Goal: Task Accomplishment & Management: Complete application form

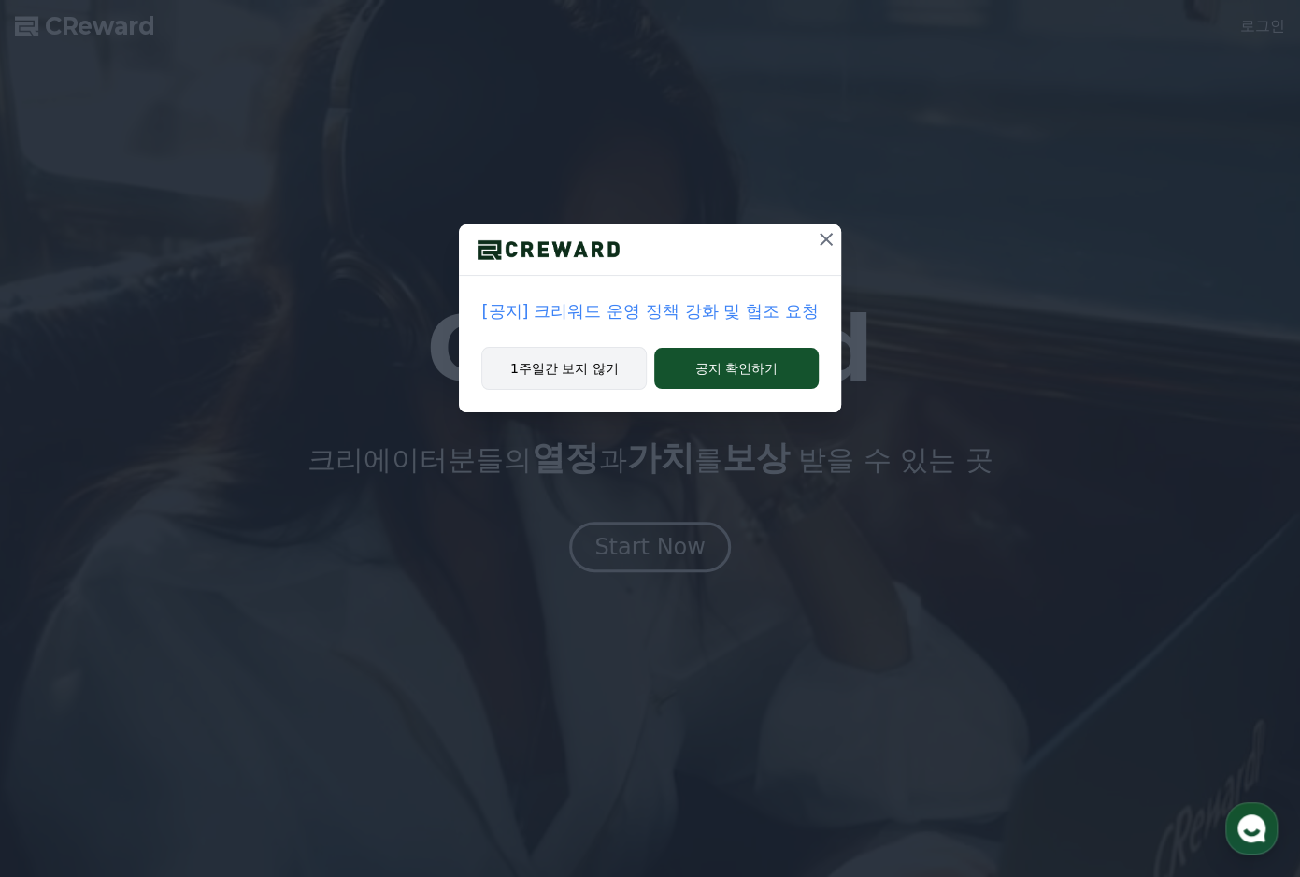
click at [614, 356] on button "1주일간 보지 않기" at bounding box center [563, 368] width 165 height 43
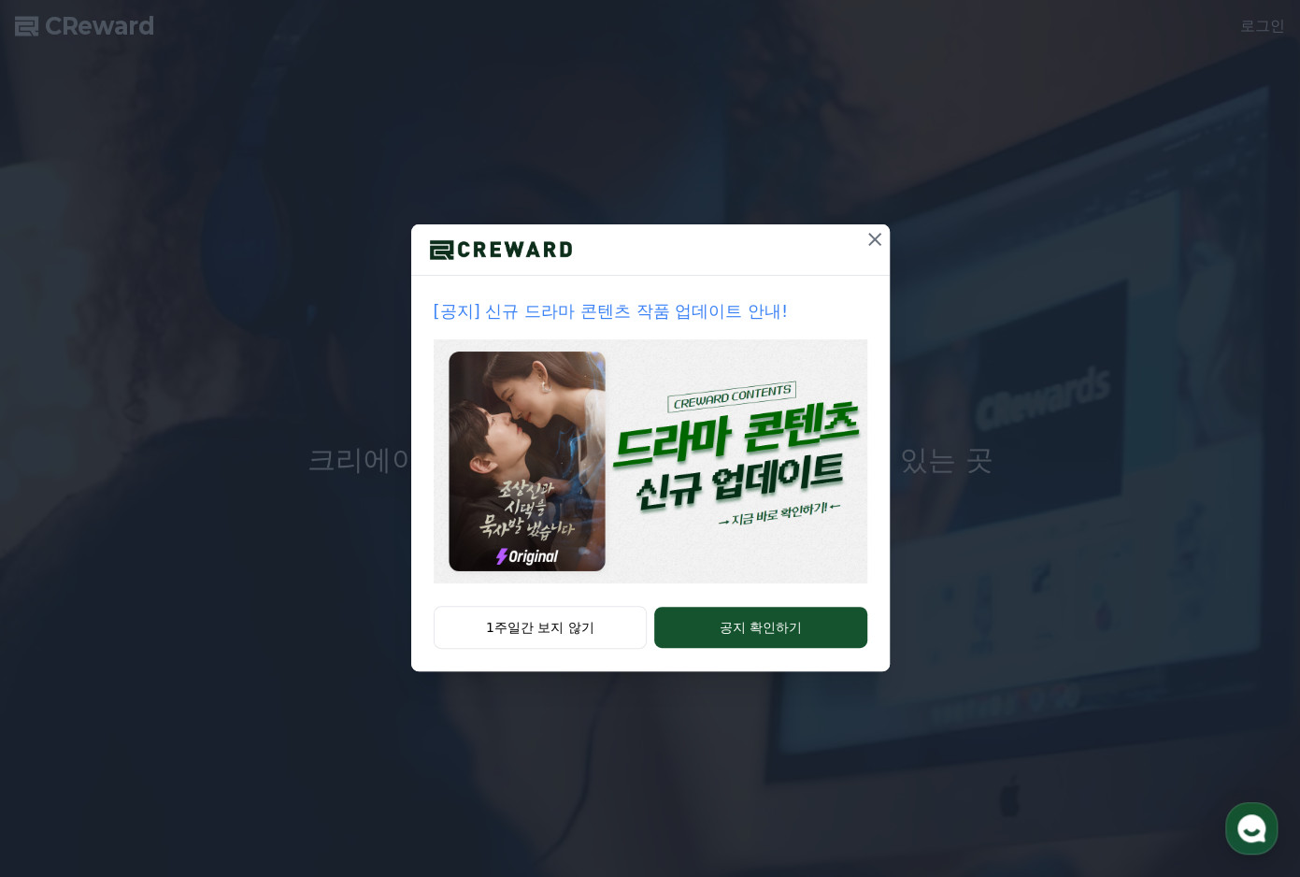
click at [873, 233] on icon at bounding box center [875, 239] width 22 height 22
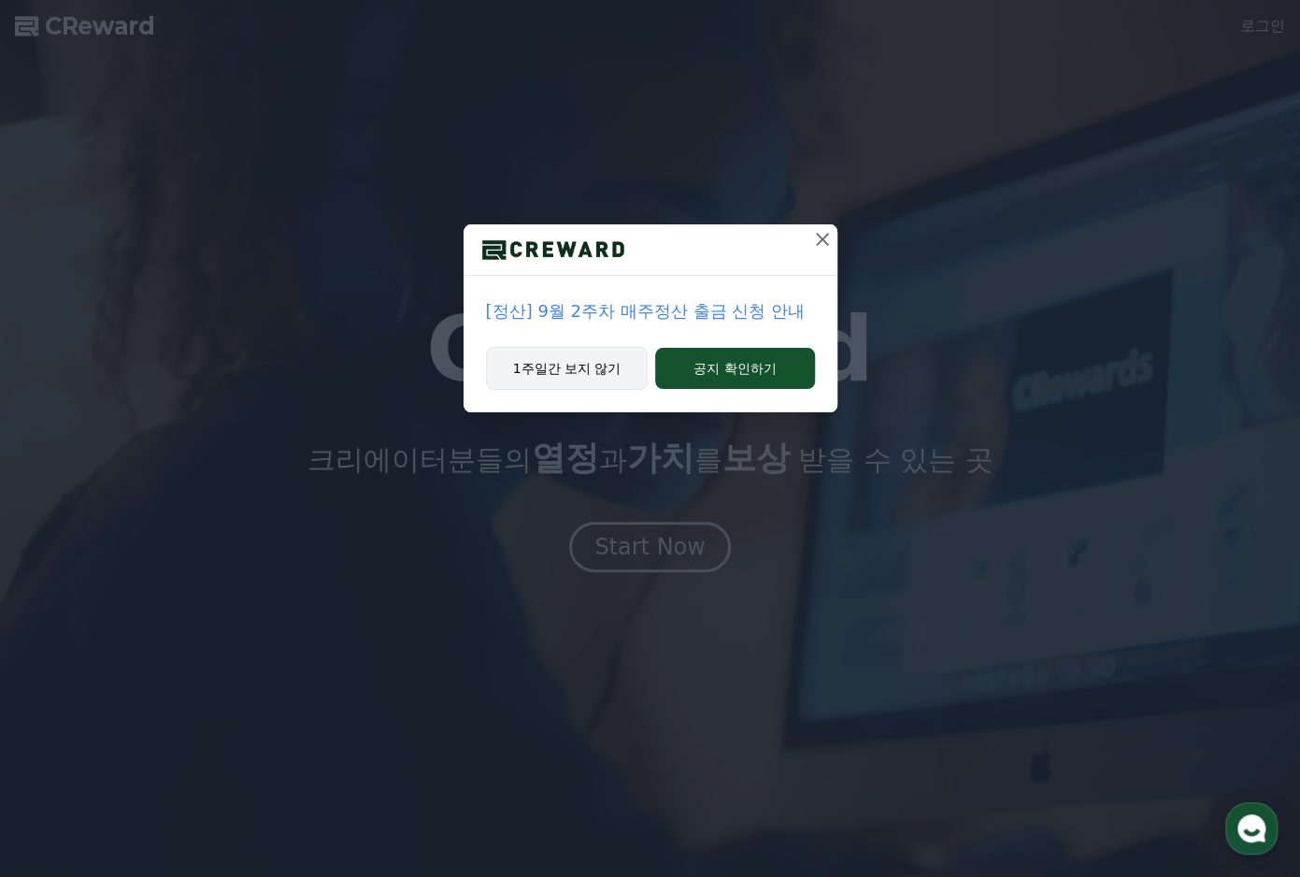
click at [588, 368] on button "1주일간 보지 않기" at bounding box center [567, 368] width 163 height 43
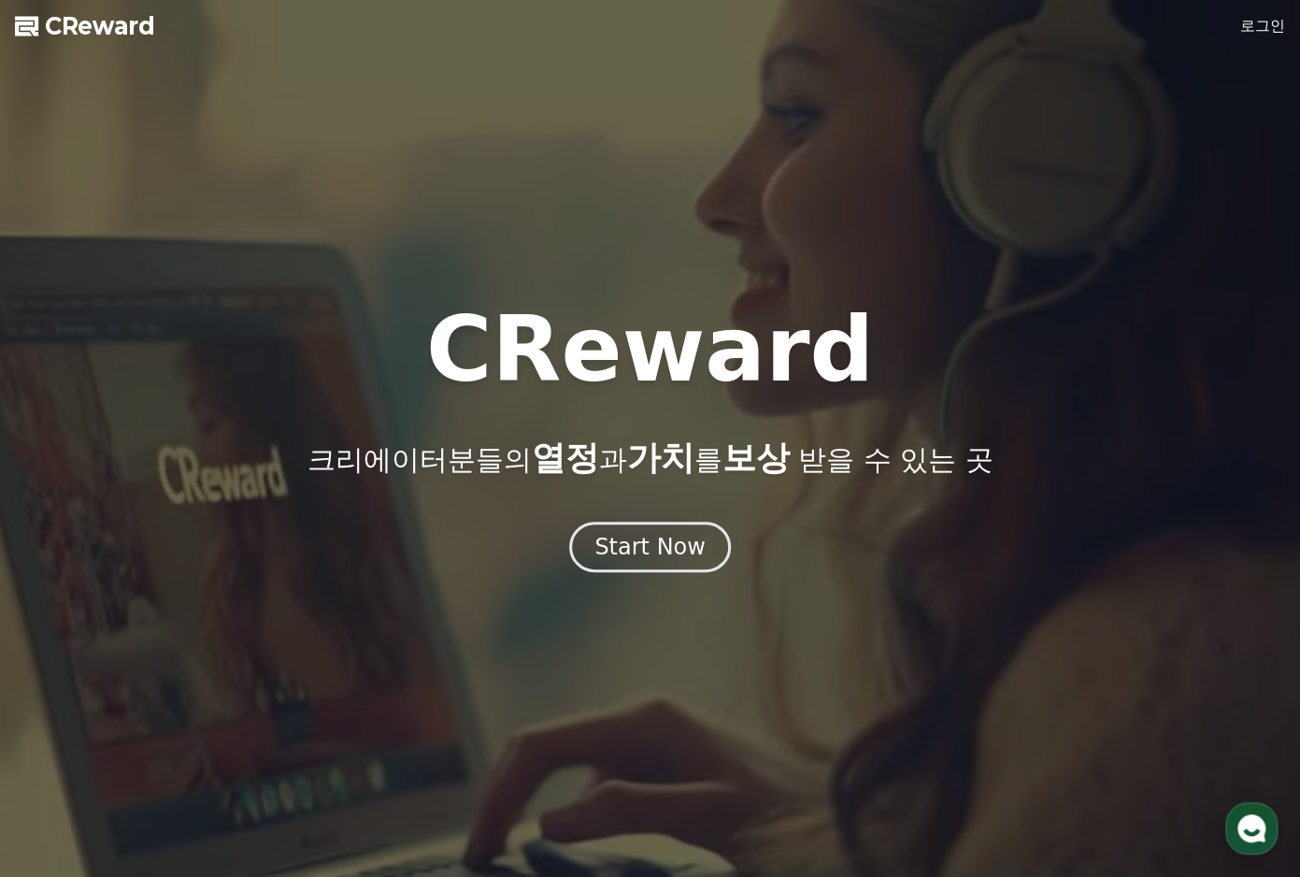
click at [1254, 27] on link "로그인" at bounding box center [1262, 26] width 45 height 22
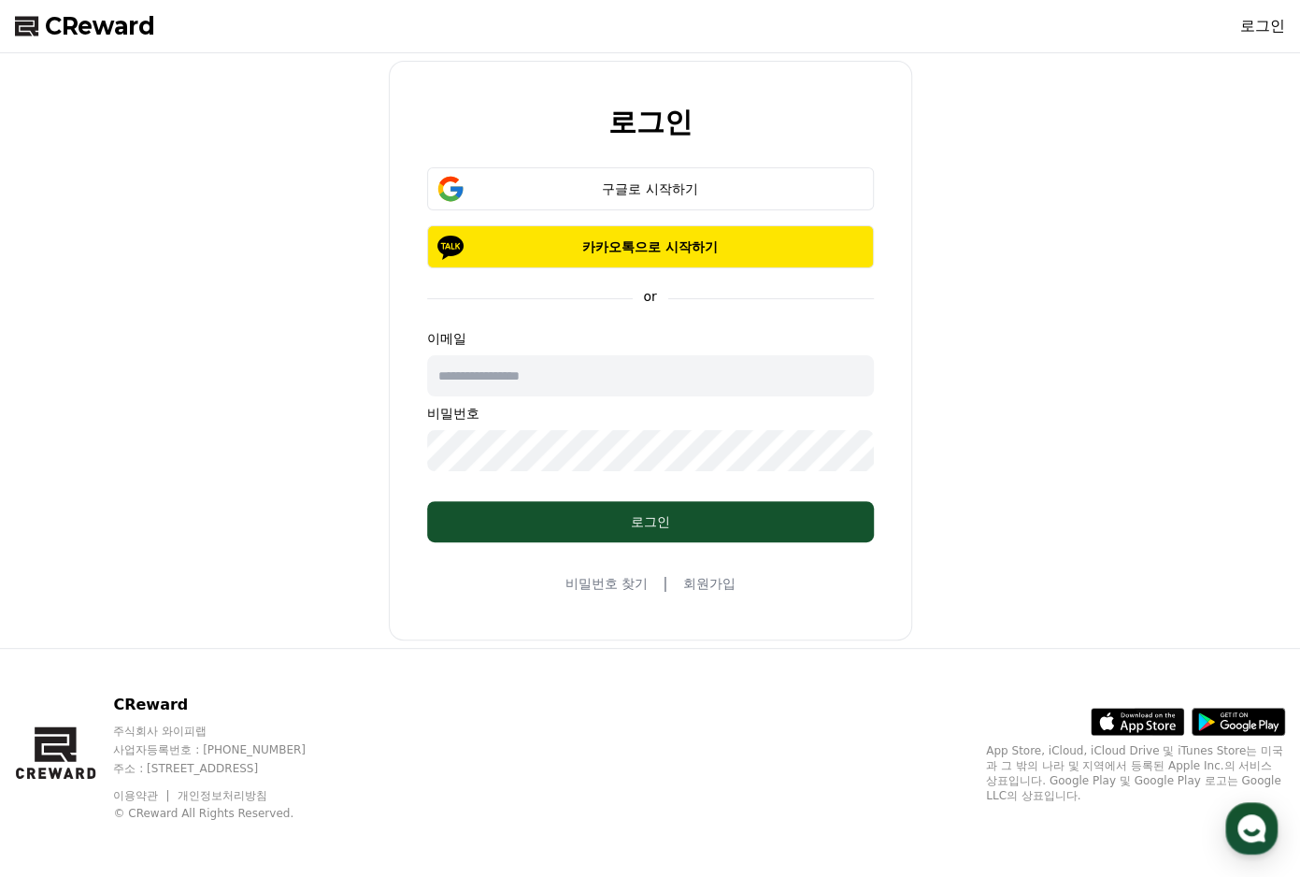
click at [704, 569] on div "로그인 구글로 시작하기 카카오톡으로 시작하기 or 이메일 비밀번호 로그인 비밀번호 찾기 | 회원가입" at bounding box center [650, 350] width 523 height 579
click at [705, 587] on link "회원가입" at bounding box center [708, 583] width 52 height 19
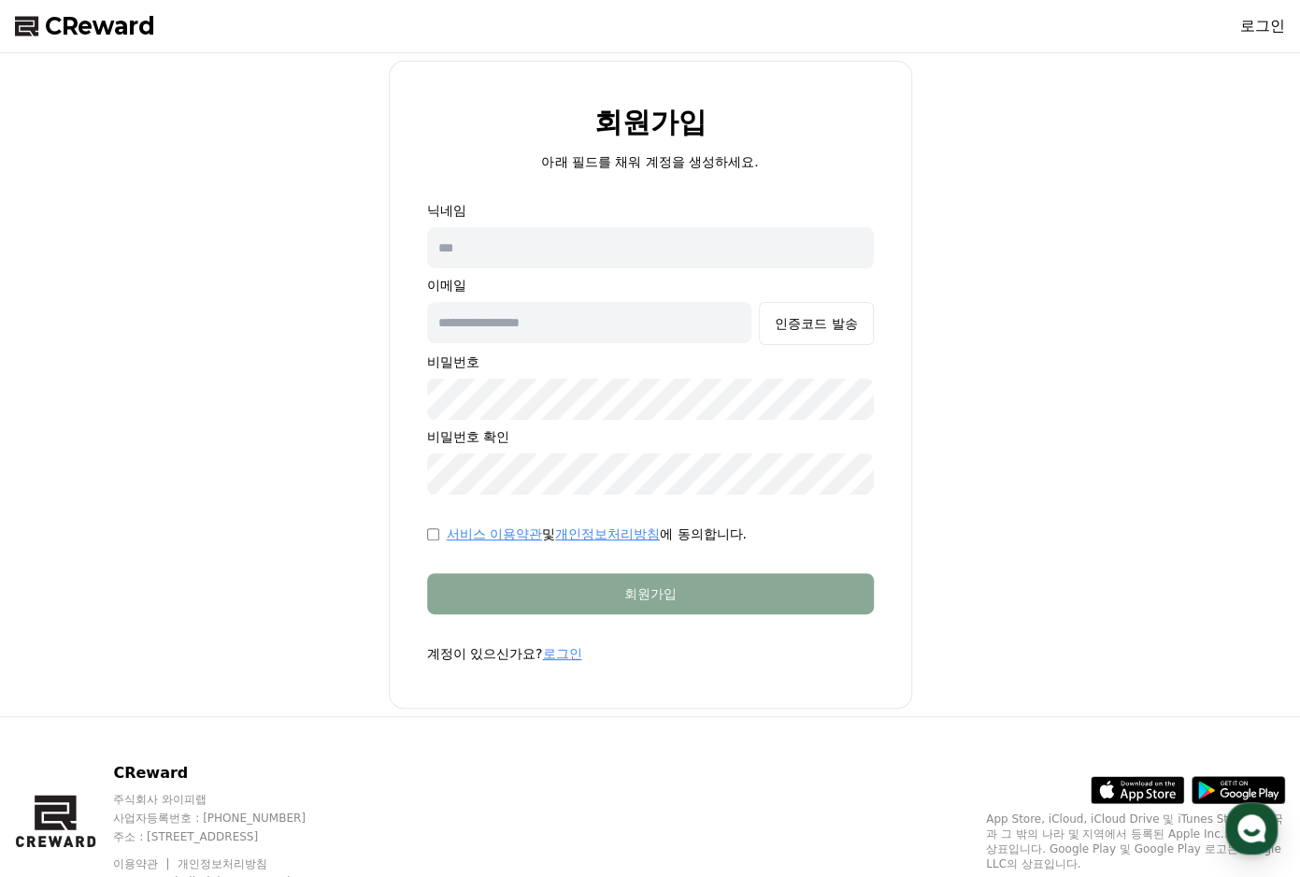
click at [574, 242] on input "text" at bounding box center [650, 247] width 447 height 41
type input "*"
type input "***"
type input "*"
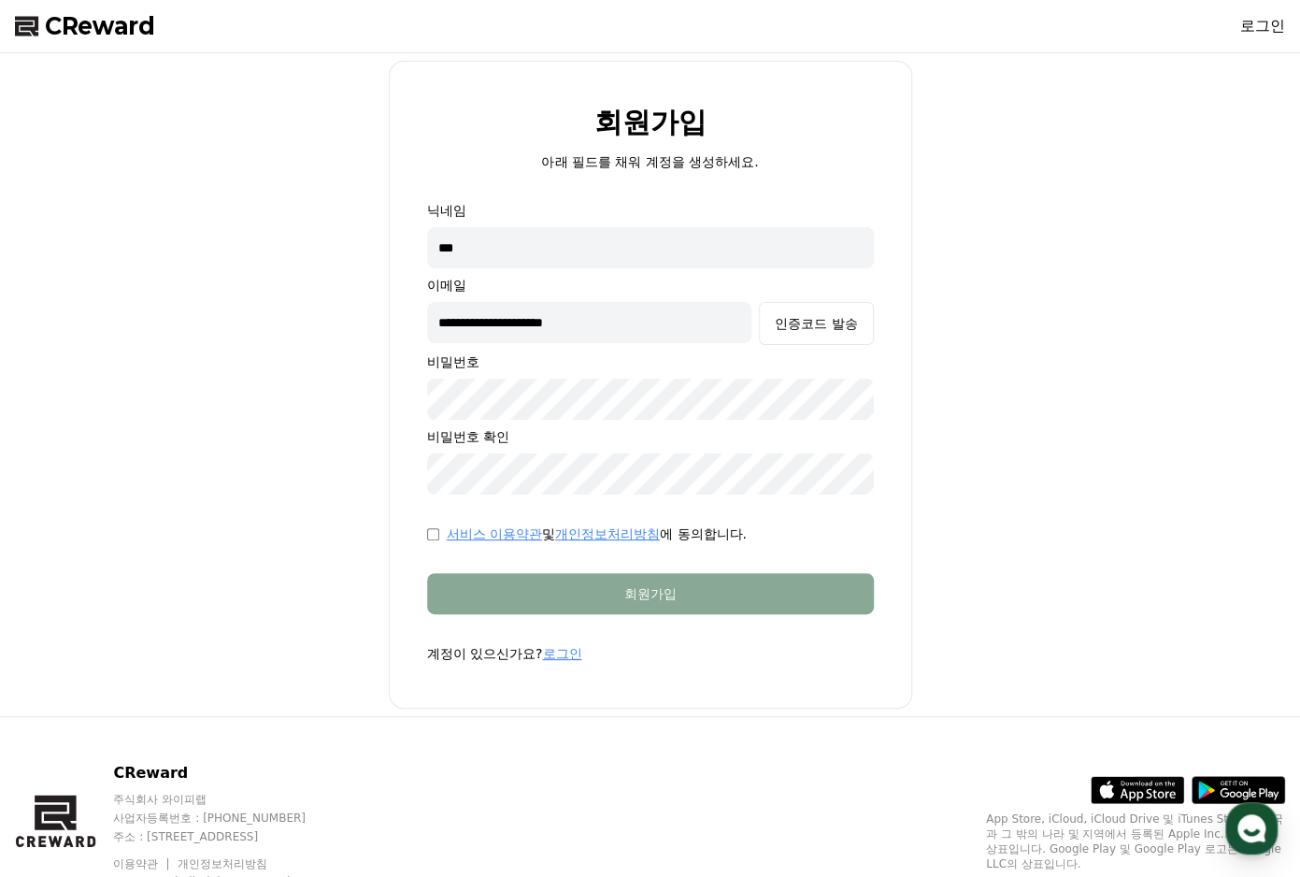
type input "**********"
click at [783, 311] on button "인증코드 발송" at bounding box center [816, 323] width 114 height 43
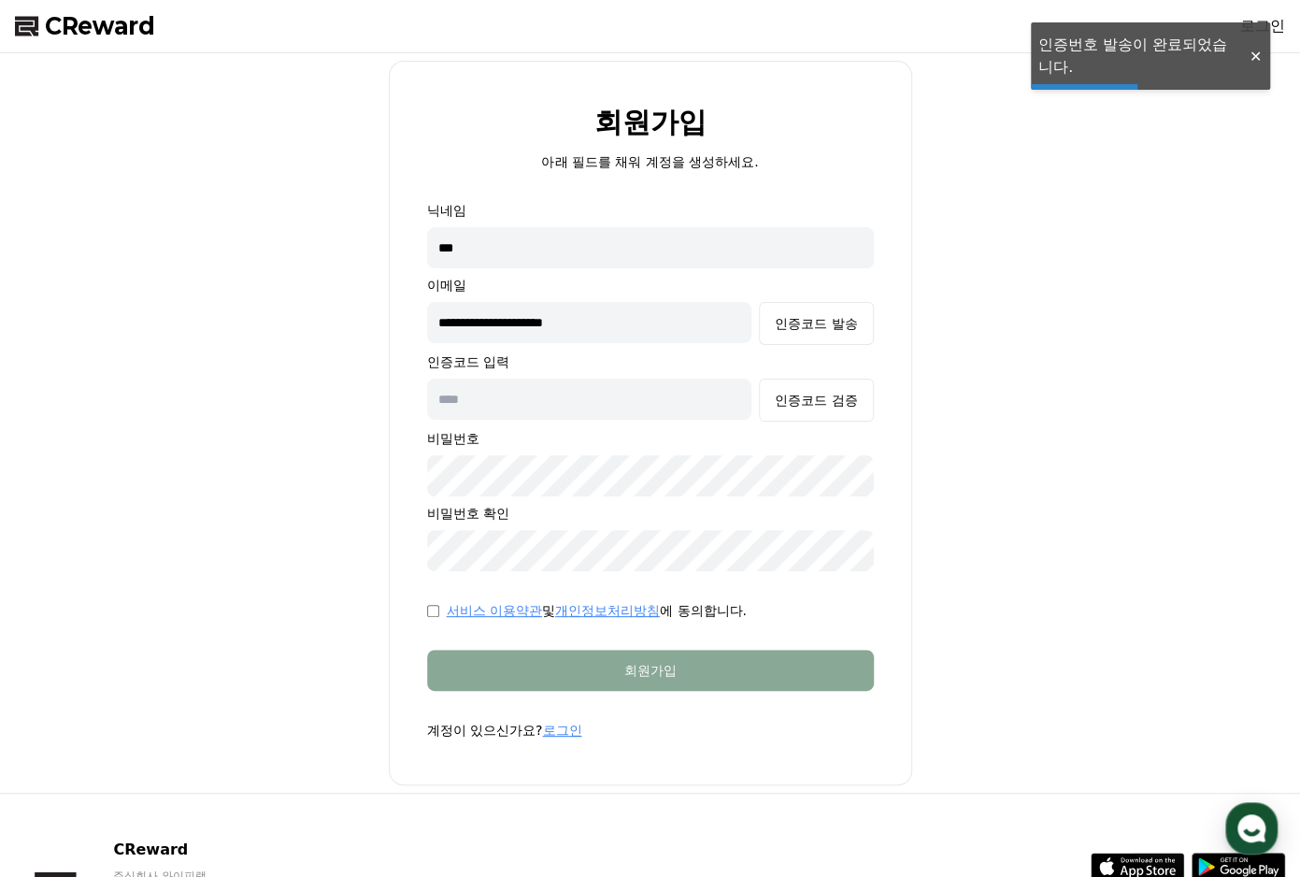
click at [639, 405] on input "text" at bounding box center [589, 399] width 325 height 41
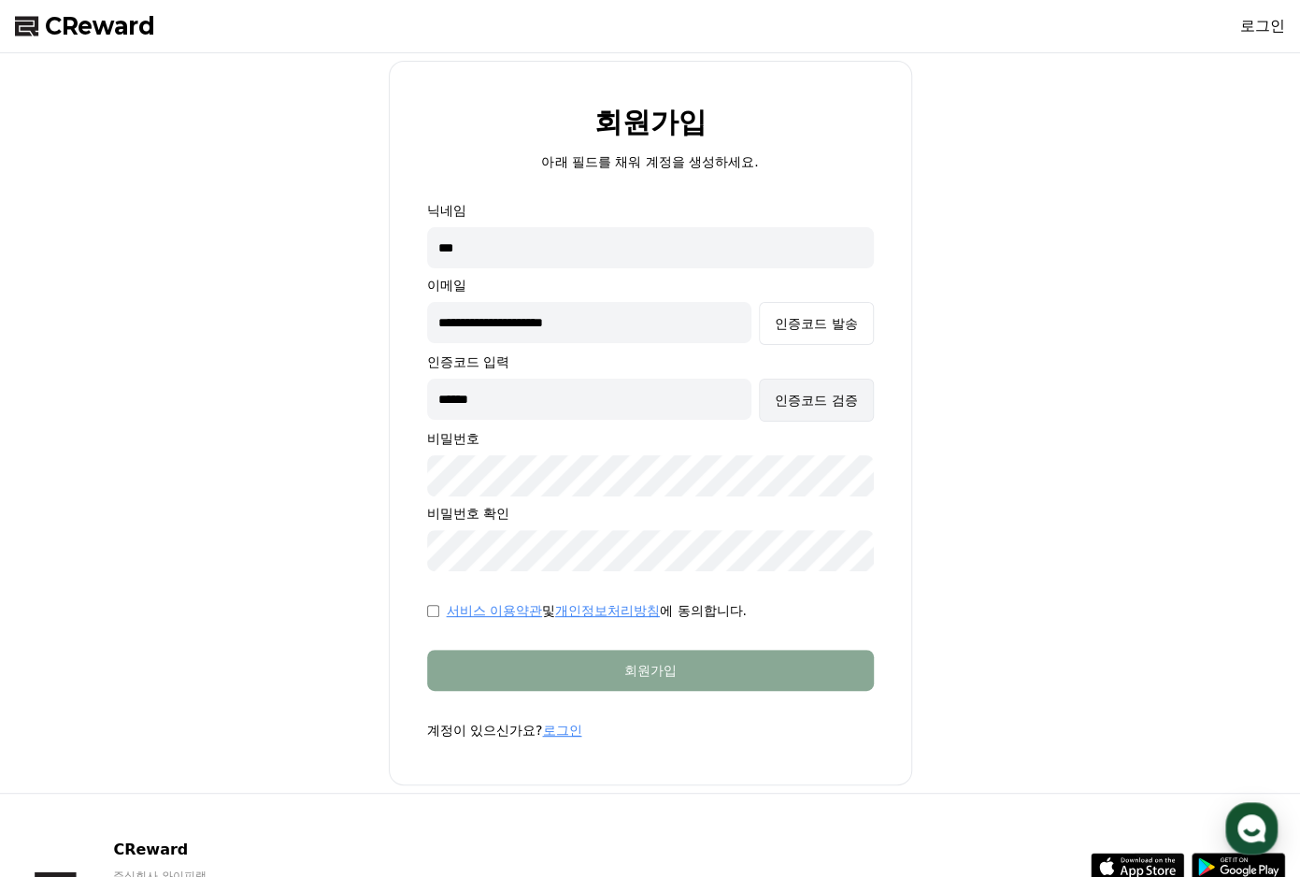
type input "******"
click at [793, 403] on div "인증코드 검증" at bounding box center [816, 400] width 82 height 19
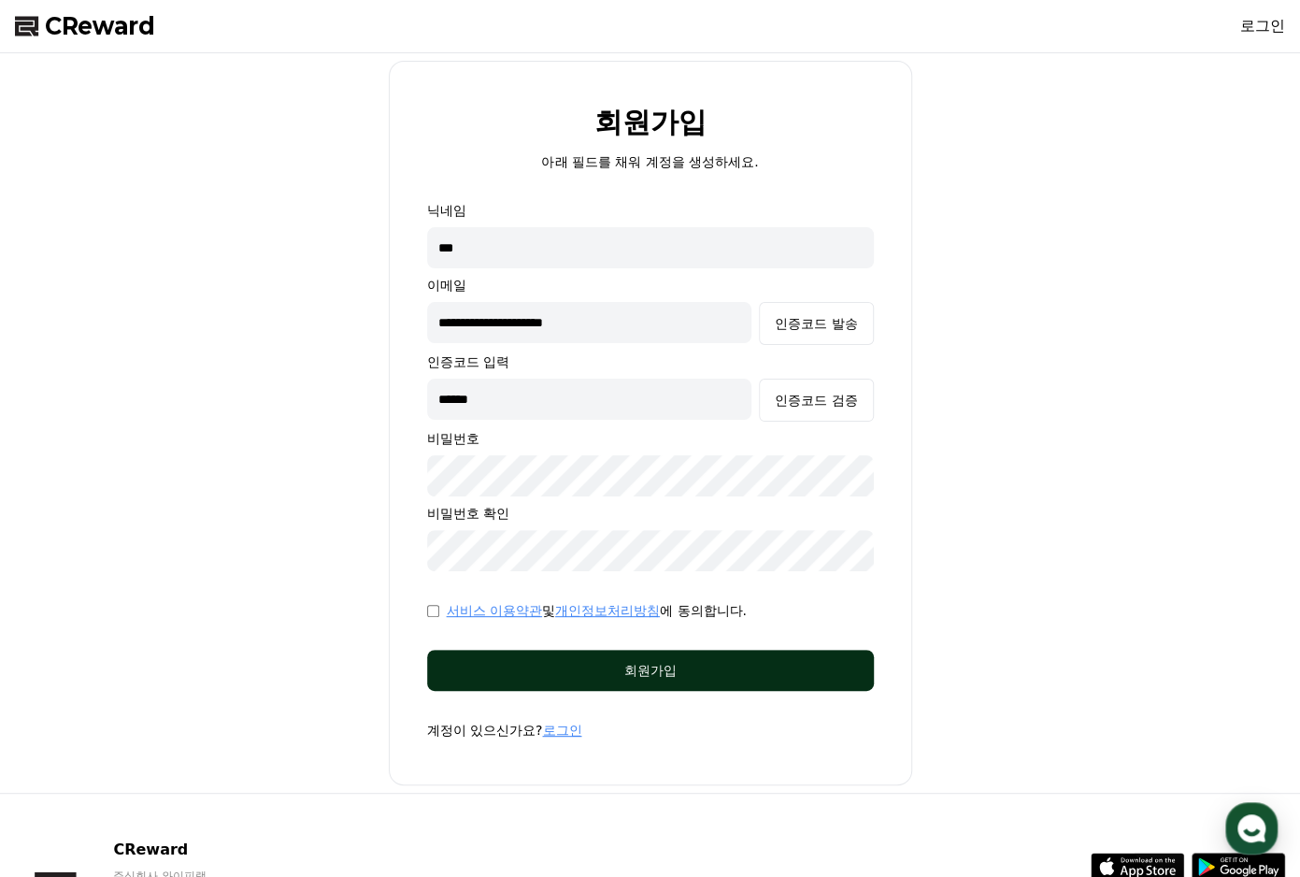
click at [608, 674] on div "회원가입" at bounding box center [651, 670] width 372 height 19
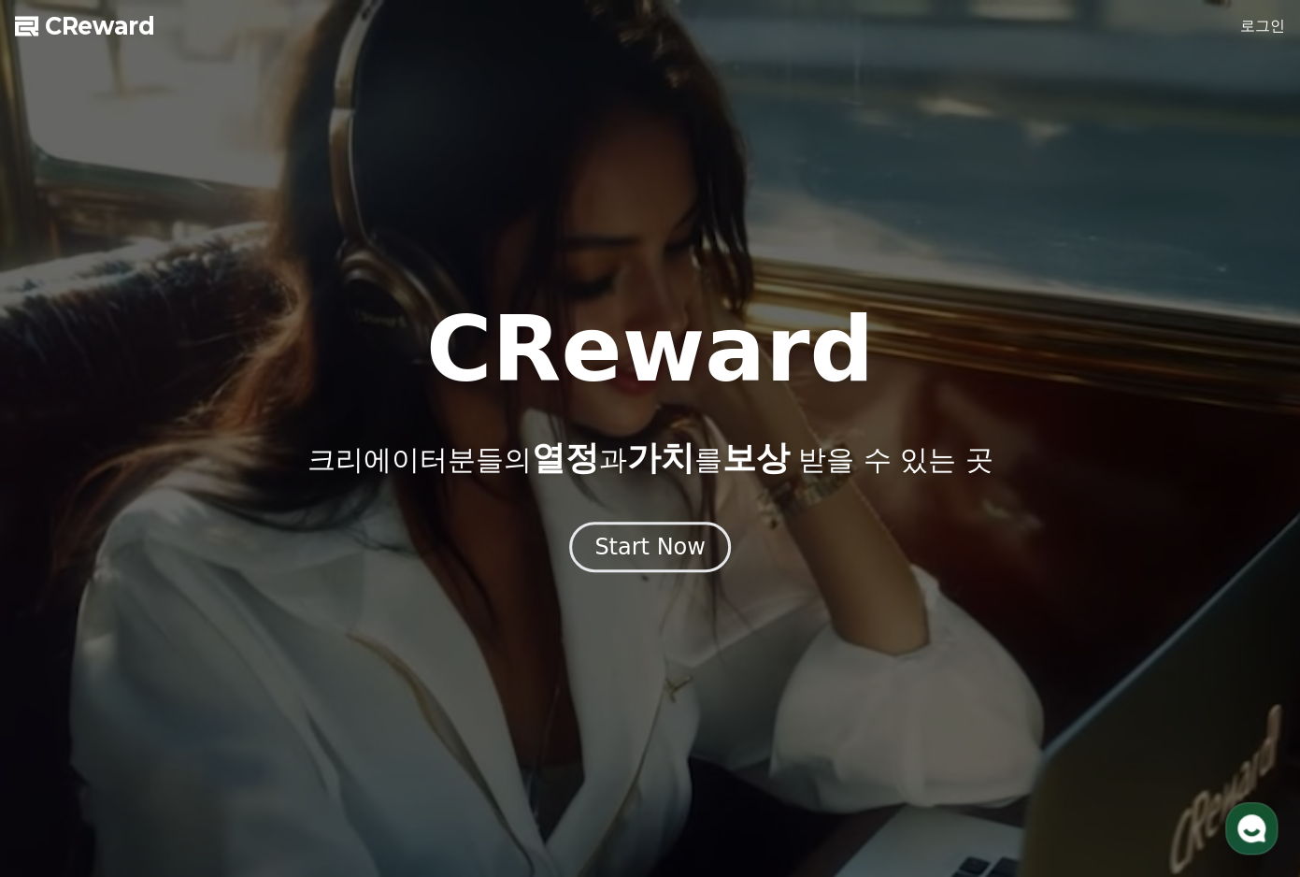
click at [1259, 29] on link "로그인" at bounding box center [1262, 26] width 45 height 22
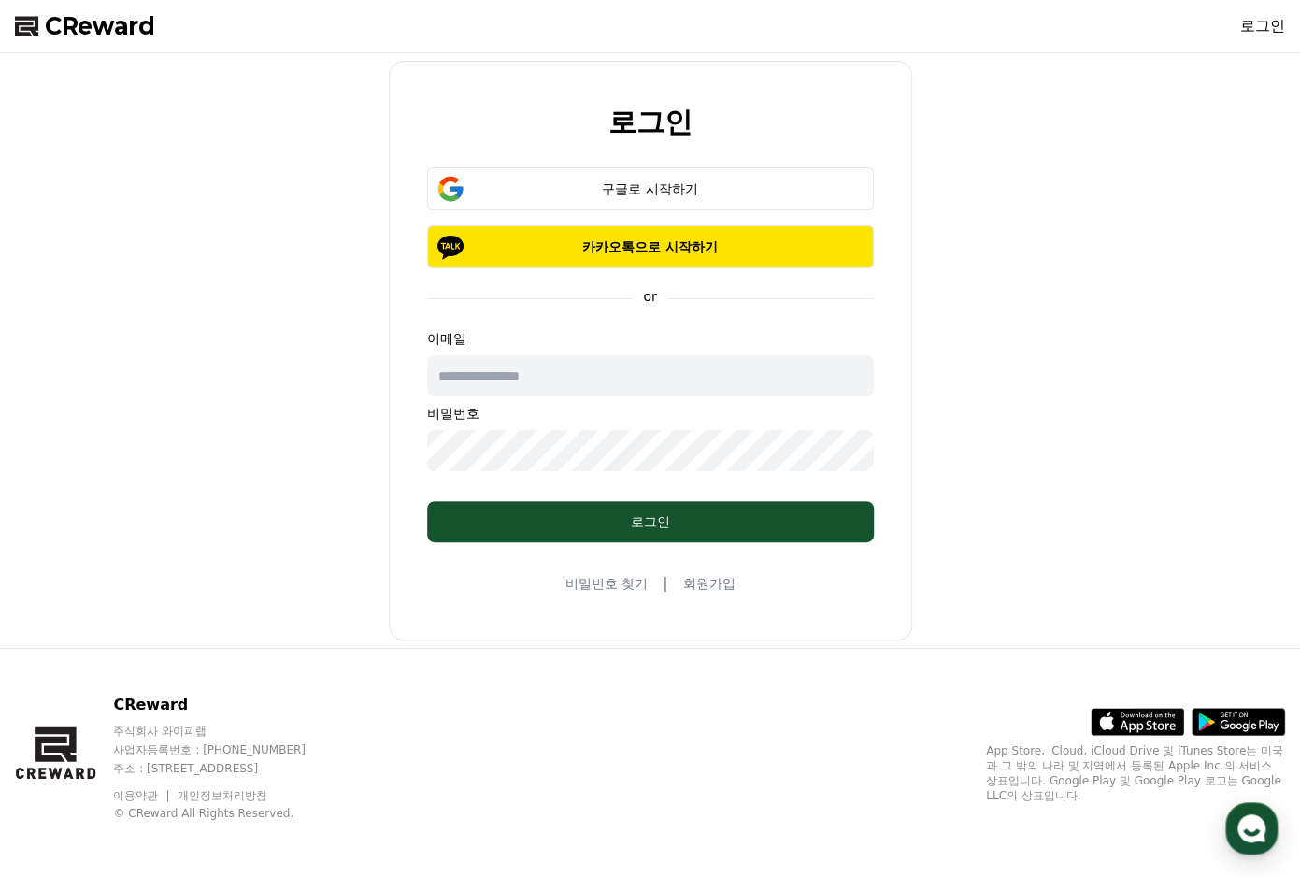
click at [543, 363] on input "text" at bounding box center [650, 375] width 447 height 41
click at [557, 374] on input "**********" at bounding box center [650, 375] width 447 height 41
type input "**********"
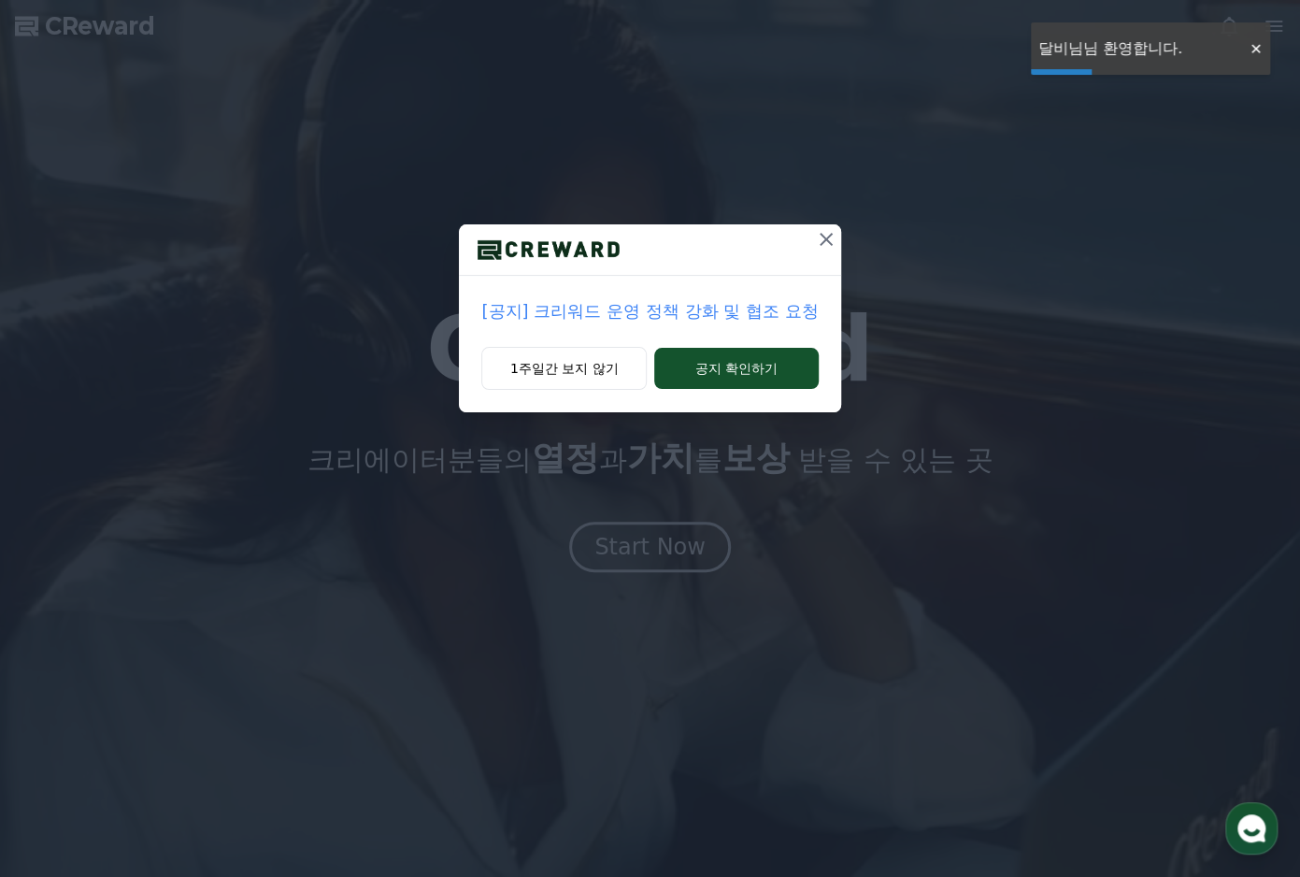
click at [825, 233] on icon at bounding box center [826, 239] width 22 height 22
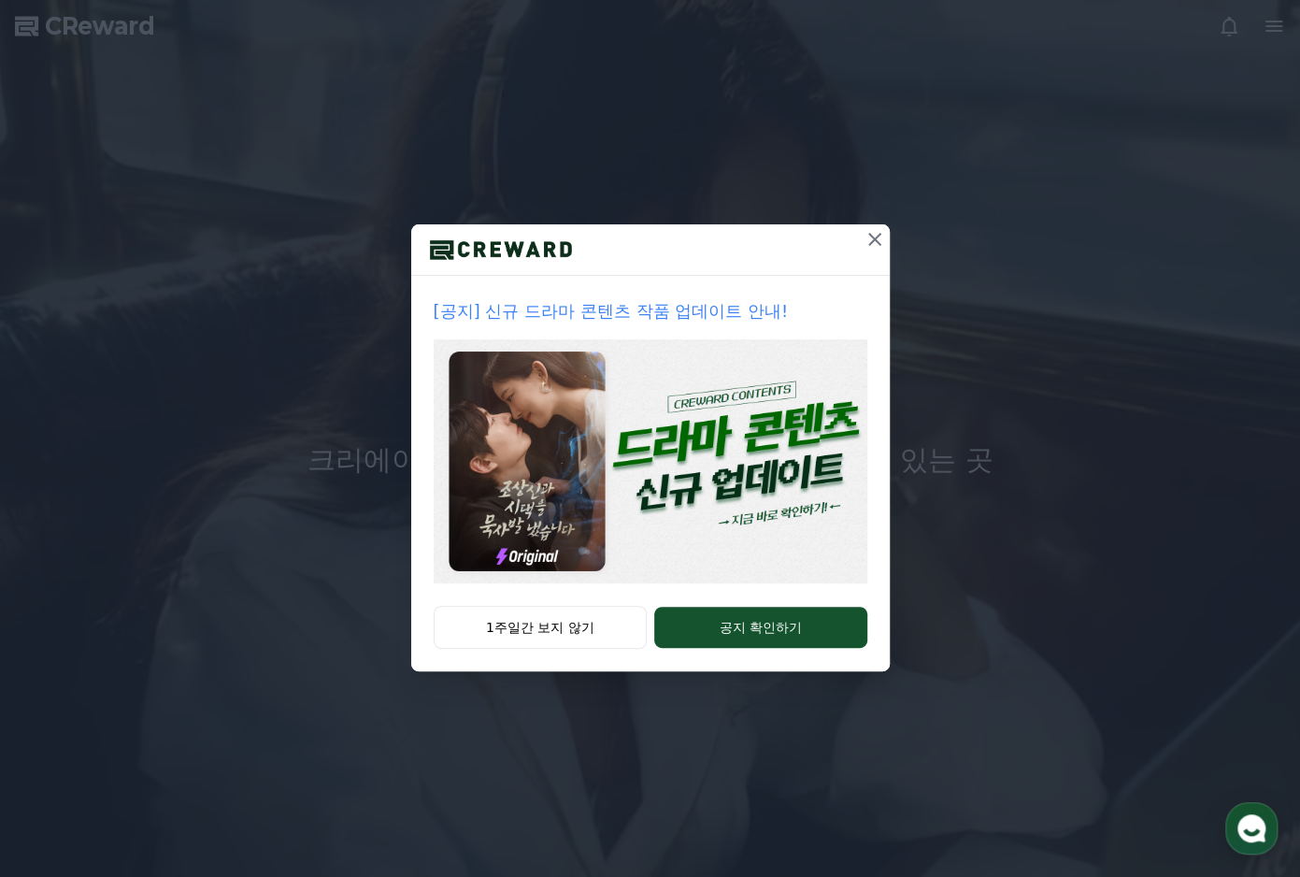
click at [876, 240] on icon at bounding box center [874, 239] width 13 height 13
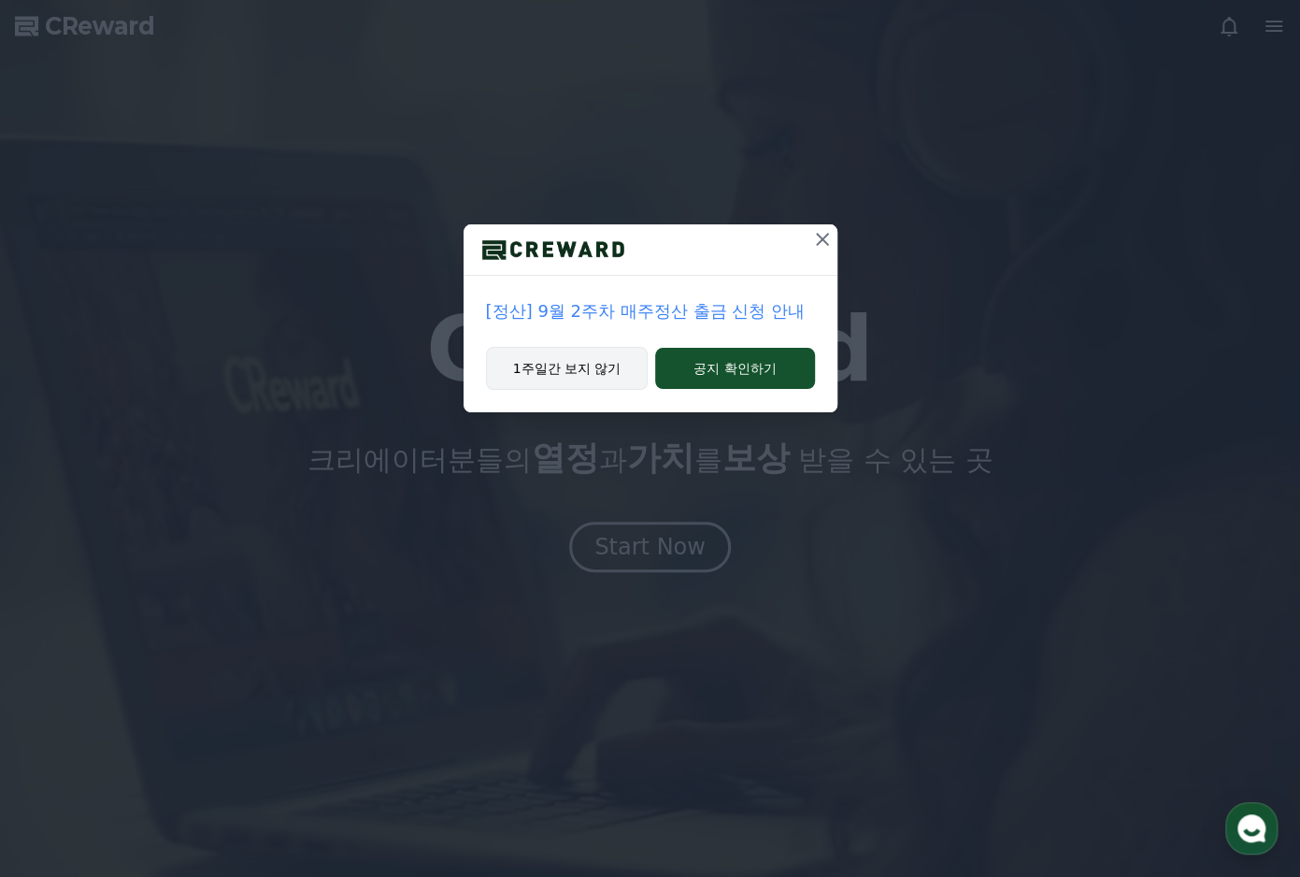
click at [557, 380] on button "1주일간 보지 않기" at bounding box center [567, 368] width 163 height 43
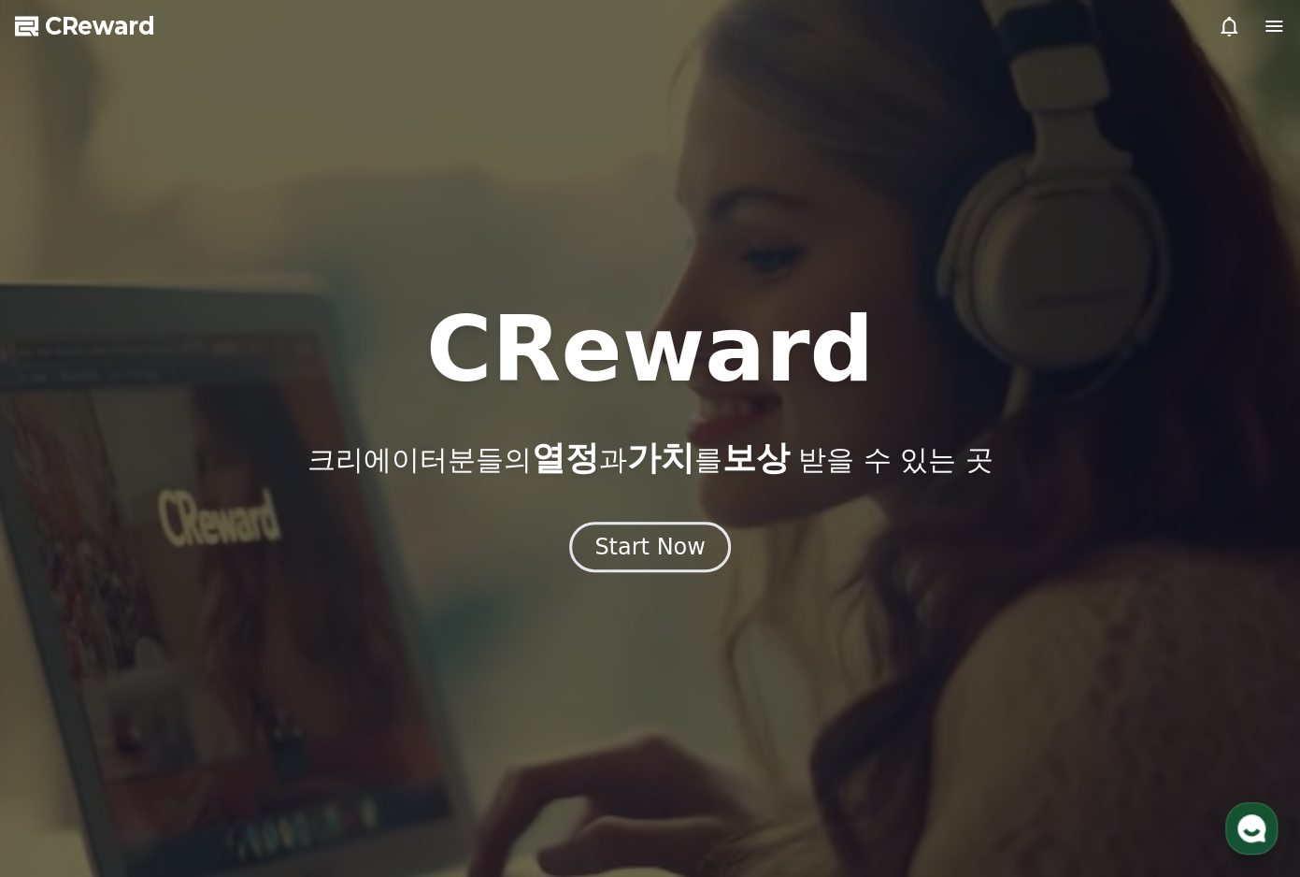
click at [1280, 24] on icon at bounding box center [1274, 26] width 22 height 22
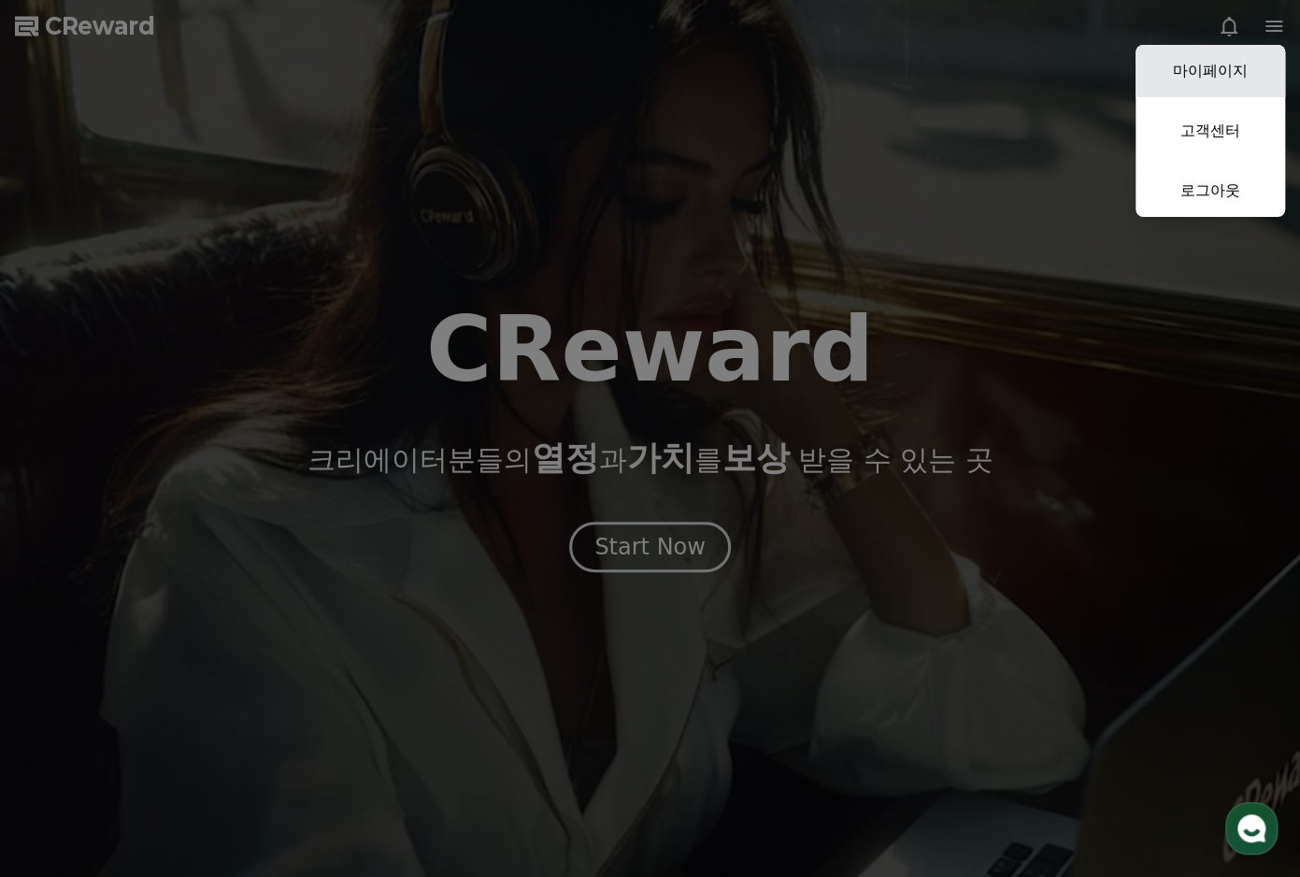
click at [1245, 79] on link "마이페이지" at bounding box center [1211, 71] width 150 height 52
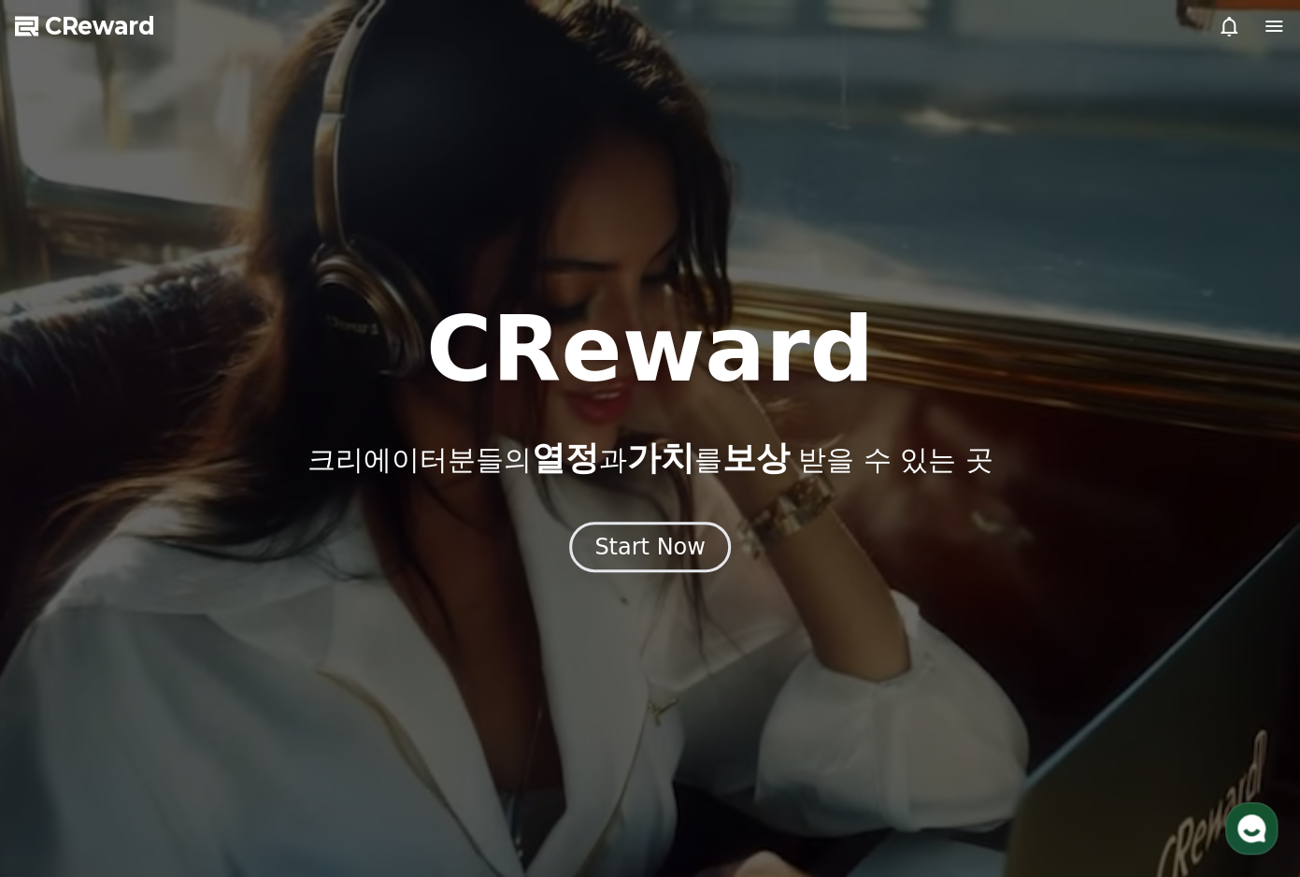
select select "**********"
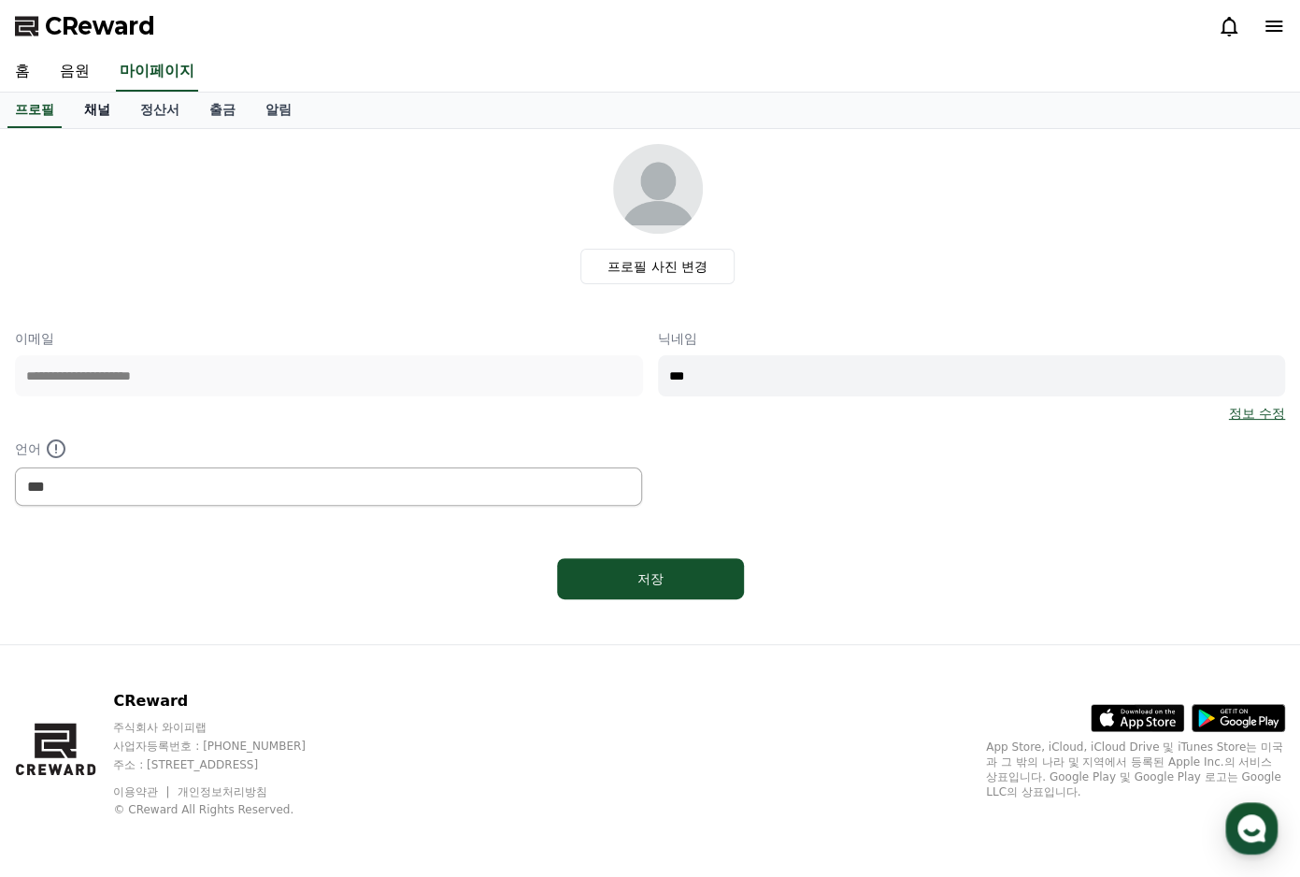
click at [105, 113] on link "채널" at bounding box center [97, 111] width 56 height 36
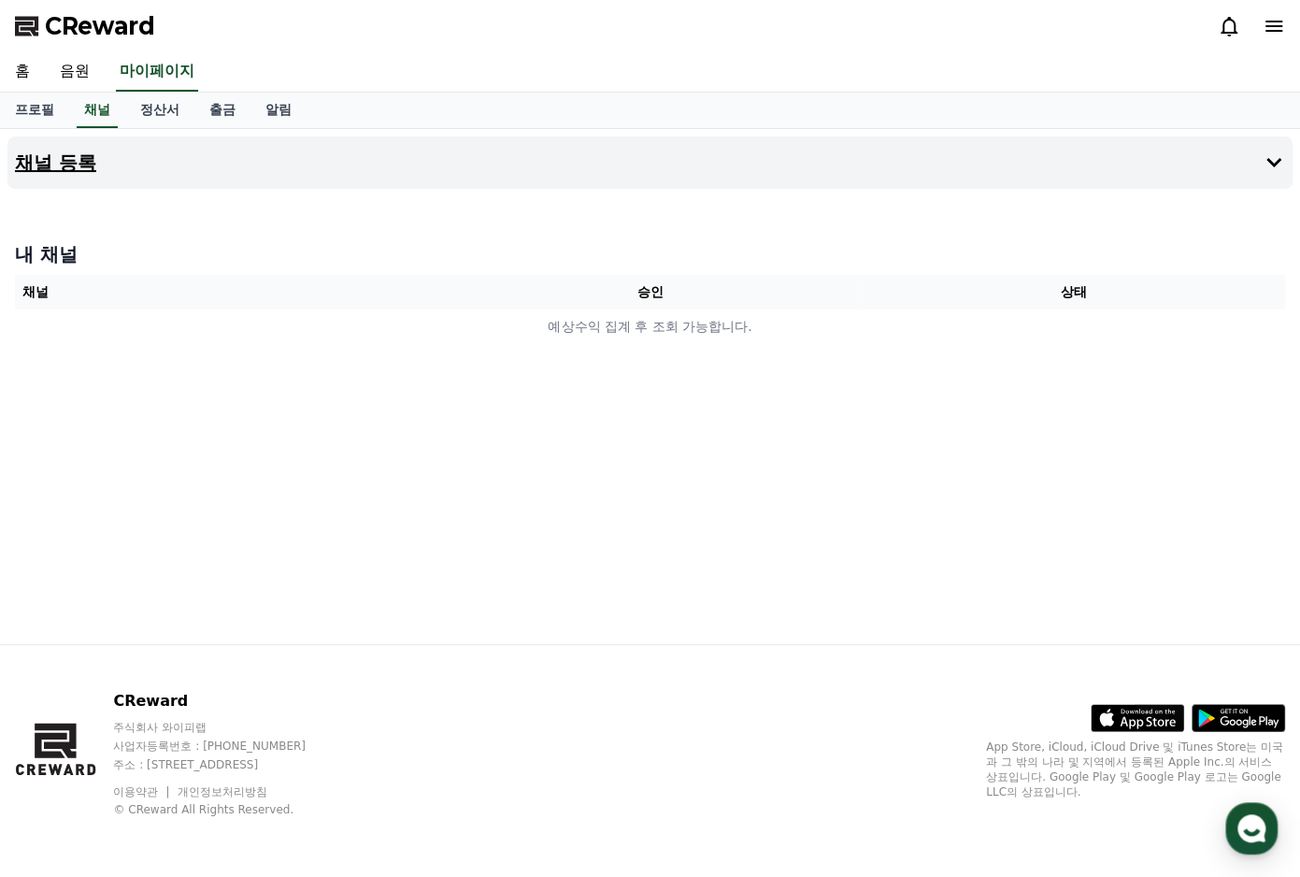
click at [648, 173] on button "채널 등록" at bounding box center [649, 162] width 1285 height 52
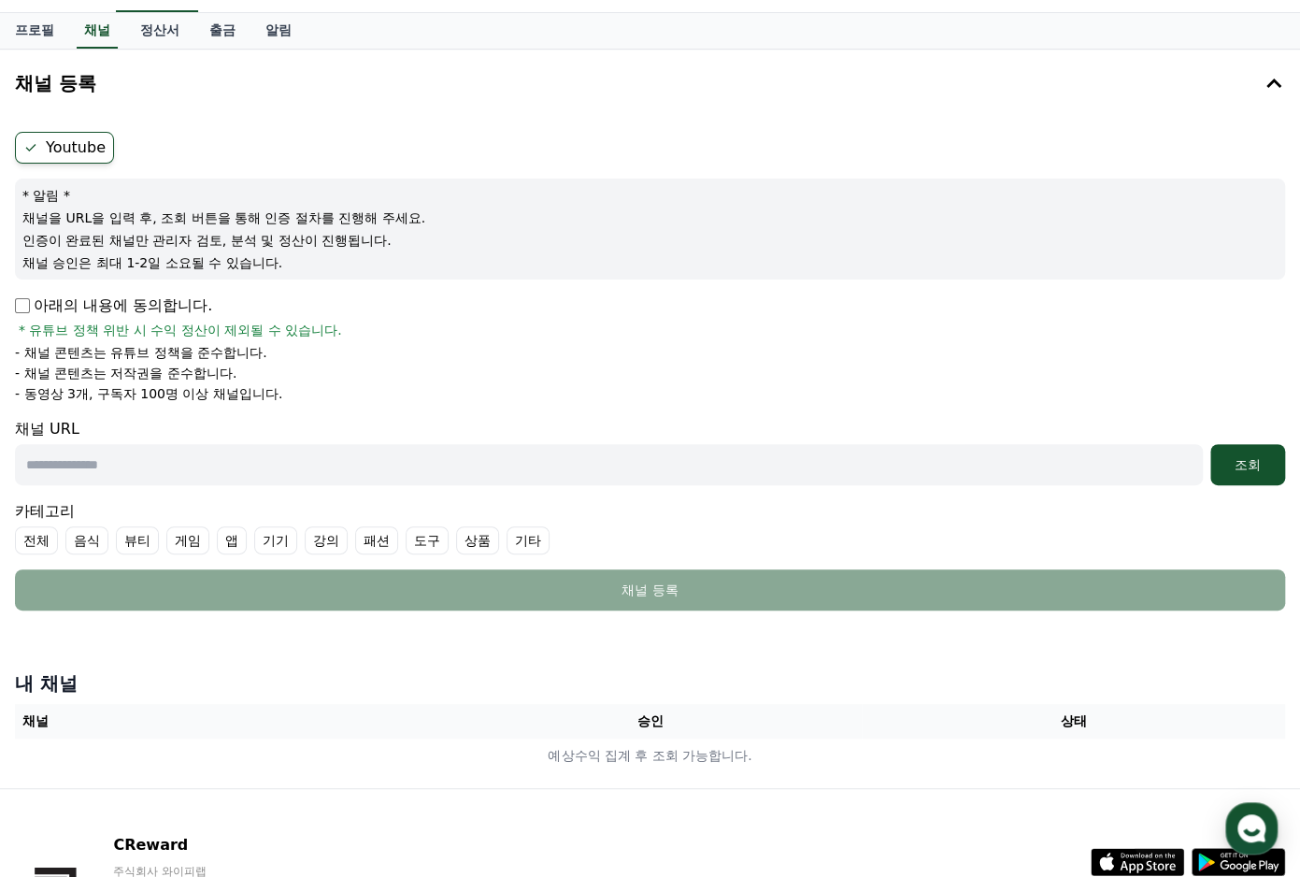
scroll to position [93, 0]
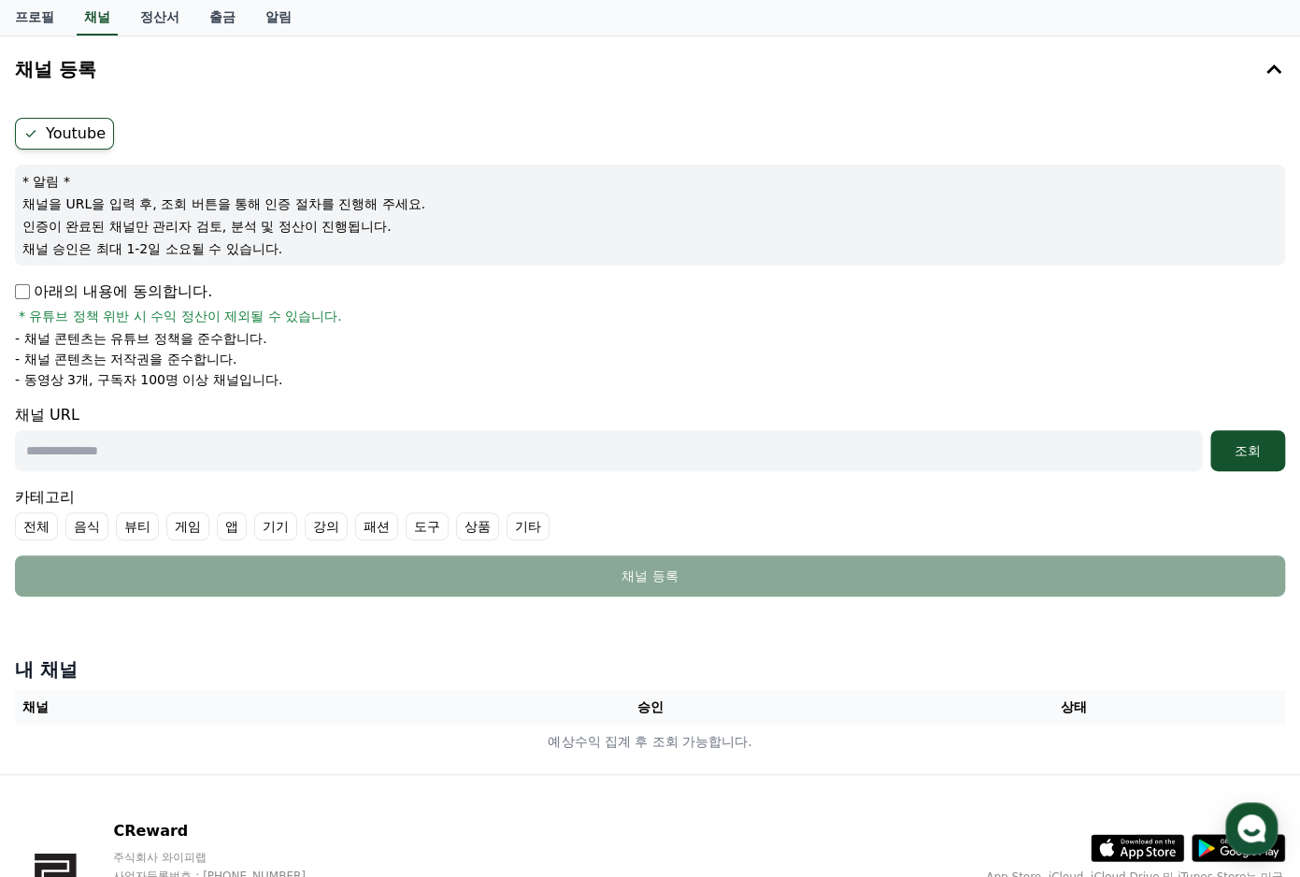
click at [808, 442] on input "text" at bounding box center [609, 450] width 1188 height 41
click at [130, 449] on input "text" at bounding box center [609, 450] width 1188 height 41
paste input "**********"
type input "**********"
click at [1238, 448] on div "조회" at bounding box center [1248, 450] width 60 height 19
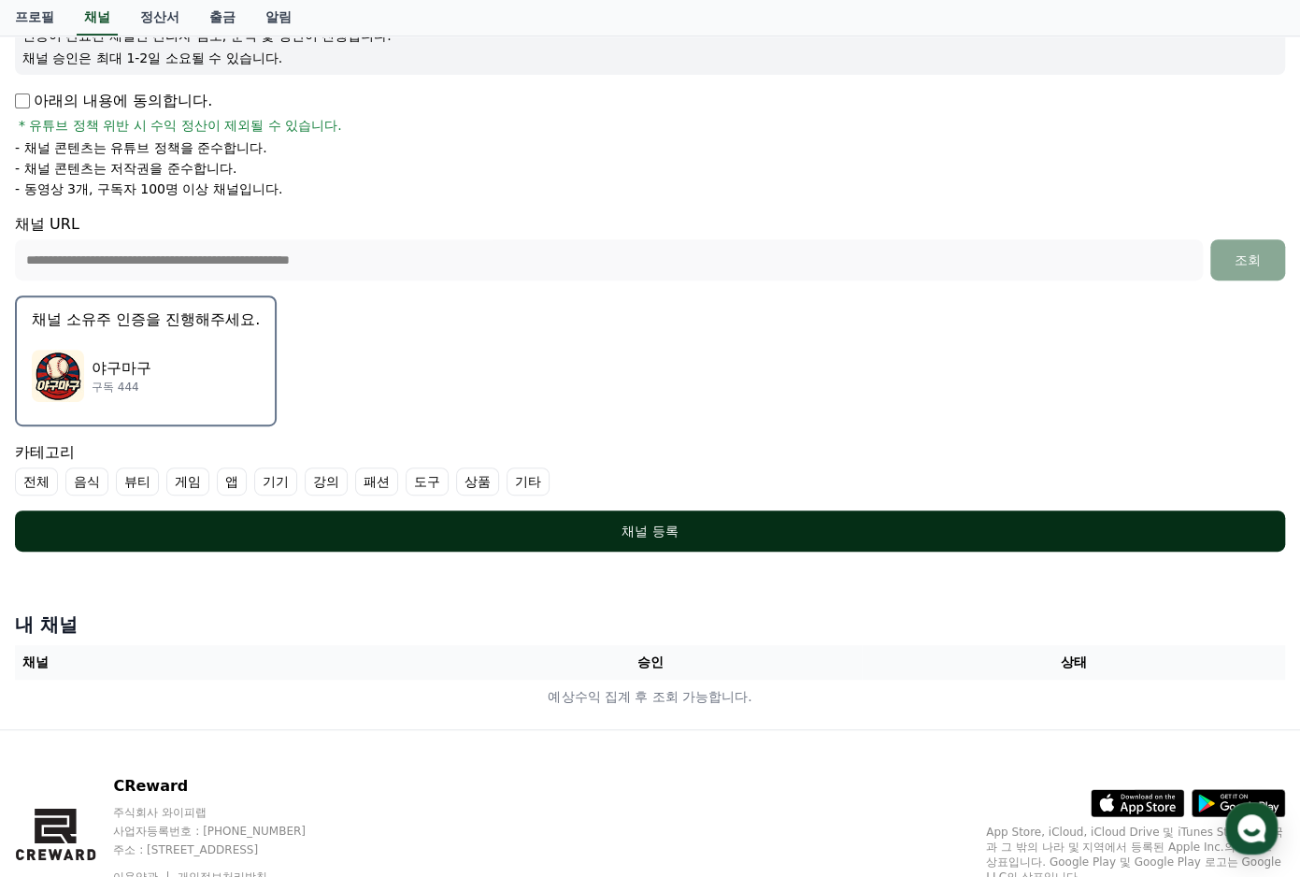
scroll to position [366, 0]
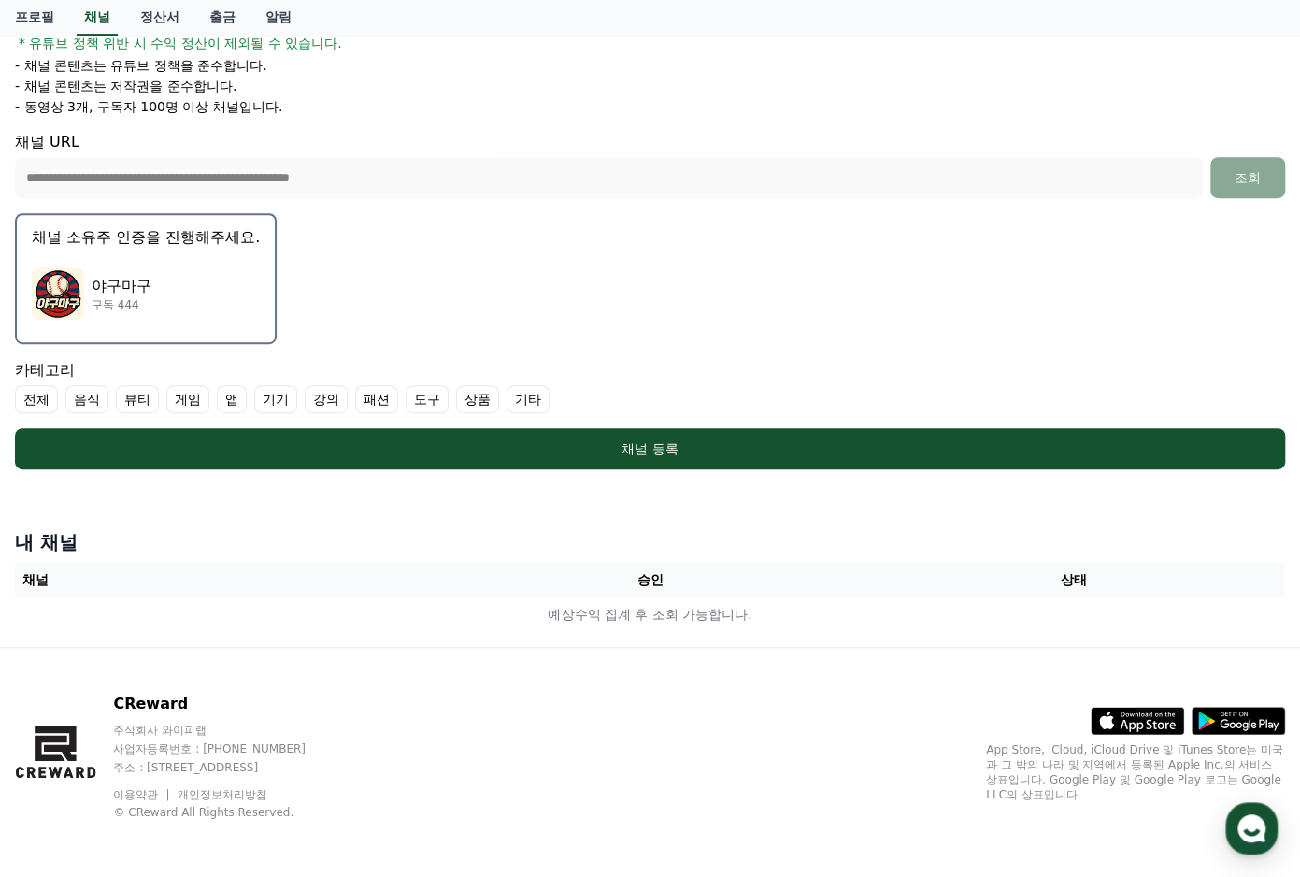
click at [174, 261] on div "야구마구 구독 444" at bounding box center [146, 293] width 228 height 75
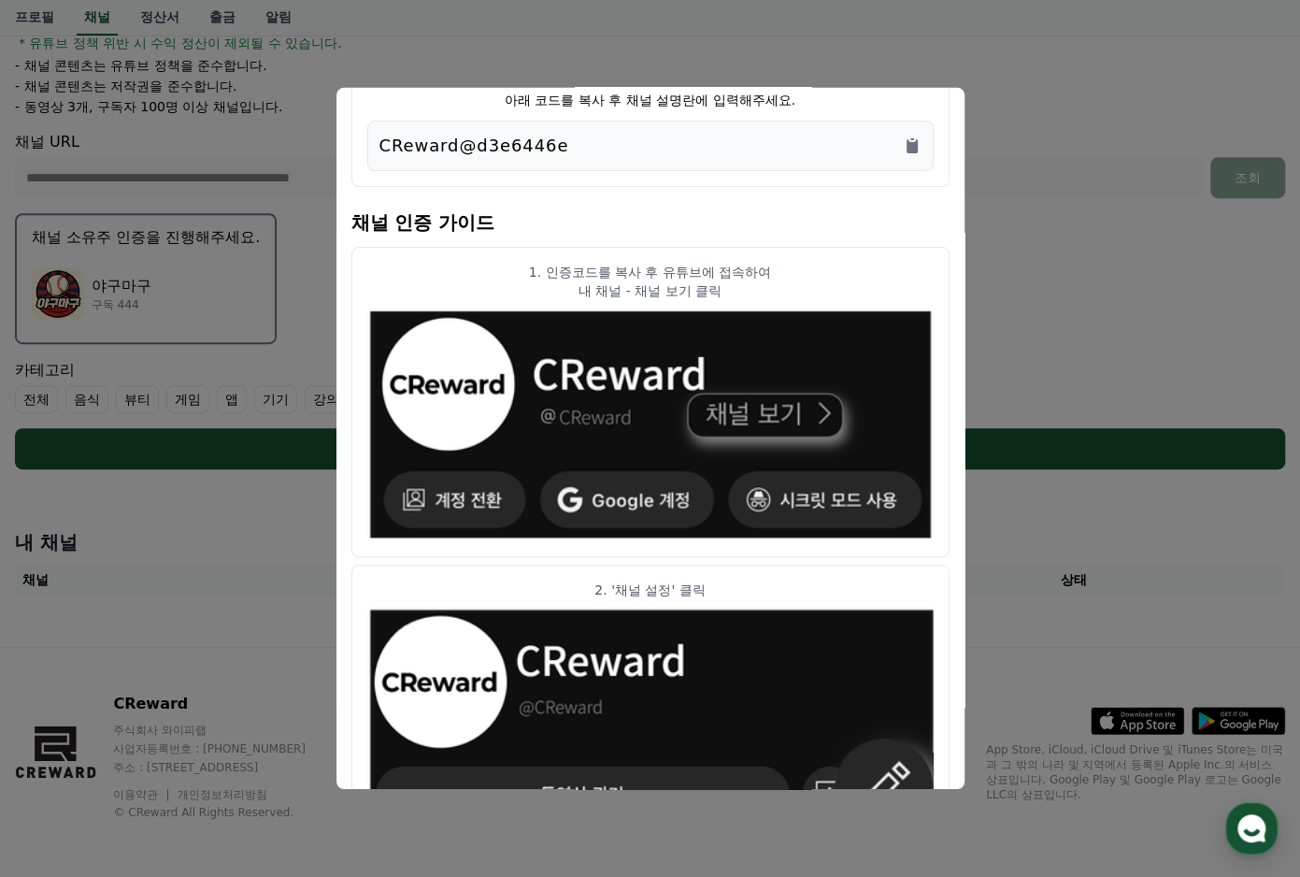
scroll to position [0, 0]
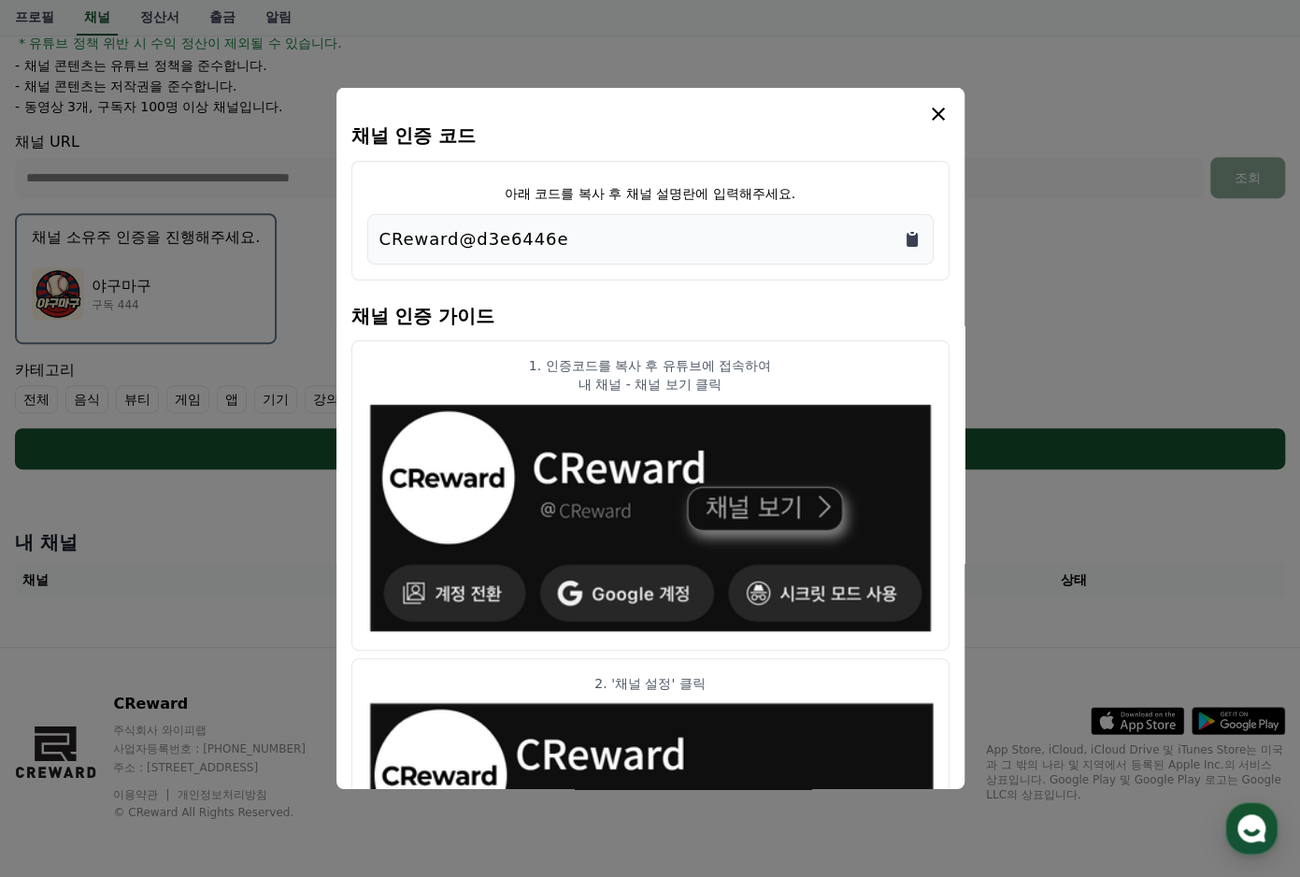
click at [905, 238] on icon "Copy to clipboard" at bounding box center [912, 239] width 19 height 19
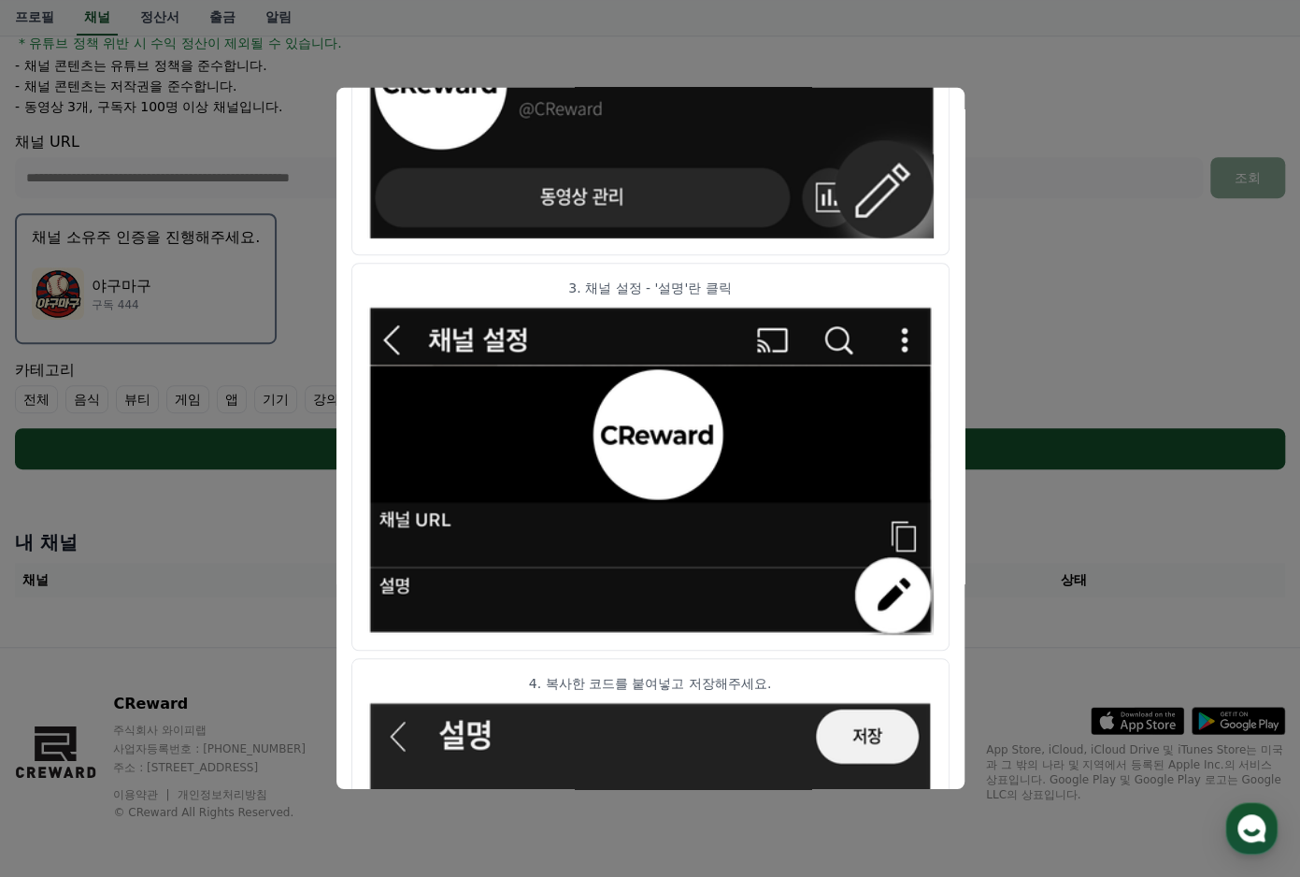
scroll to position [908, 0]
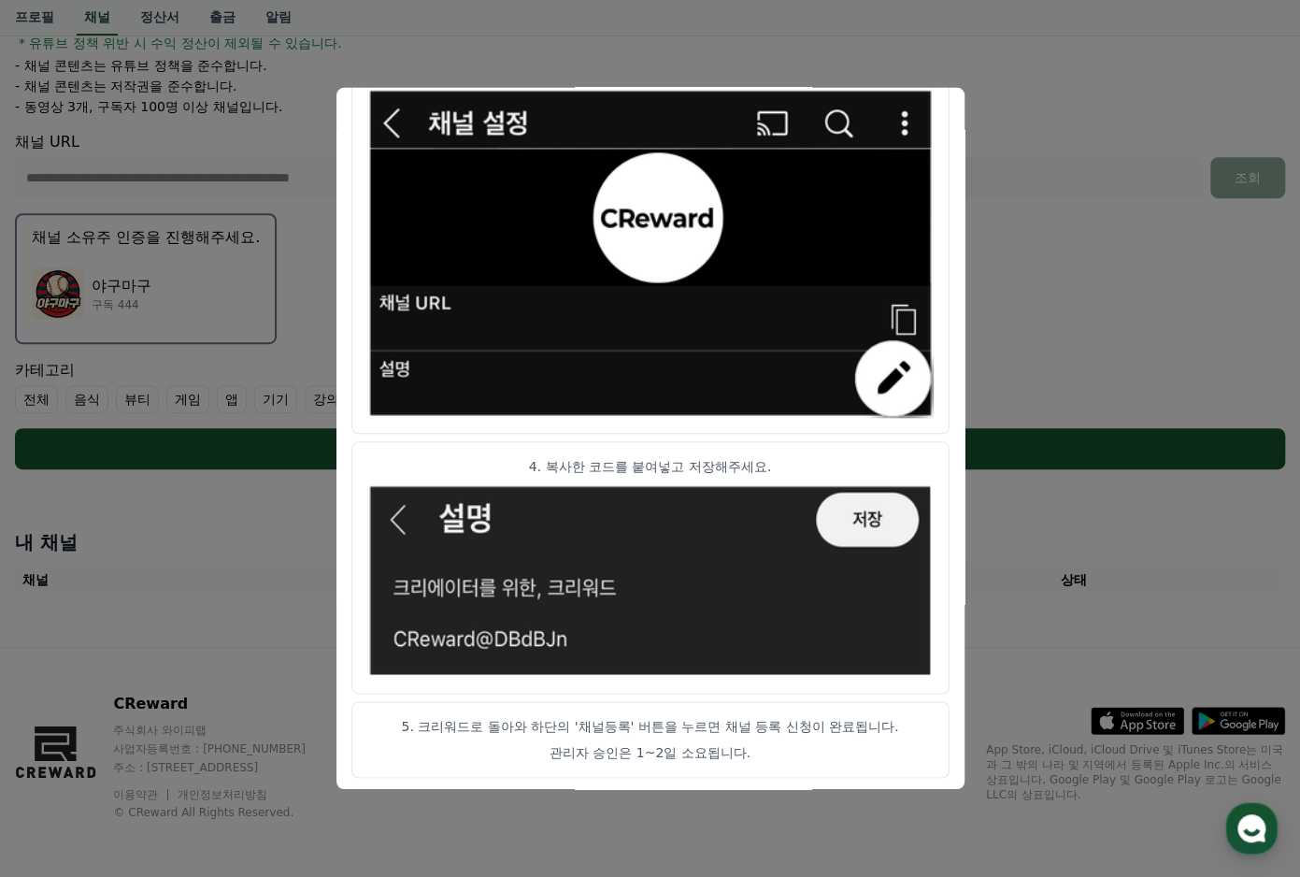
click at [952, 135] on div "채널 인증 코드 아래 코드를 복사 후 채널 설명란에 입력해주세요. CReward@d3e6446e 채널 인증 가이드 1. 인증코드를 복사 후 유…" at bounding box center [650, 438] width 628 height 701
drag, startPoint x: 949, startPoint y: 185, endPoint x: 946, endPoint y: 101, distance: 84.2
click at [952, 105] on div "채널 인증 코드 아래 코드를 복사 후 채널 설명란에 입력해주세요. CReward@d3e6446e 채널 인증 가이드 1. 인증코드를 복사 후 유…" at bounding box center [650, 438] width 628 height 701
click at [927, 107] on img "modal" at bounding box center [650, 252] width 566 height 329
click at [871, 110] on img "modal" at bounding box center [650, 252] width 566 height 329
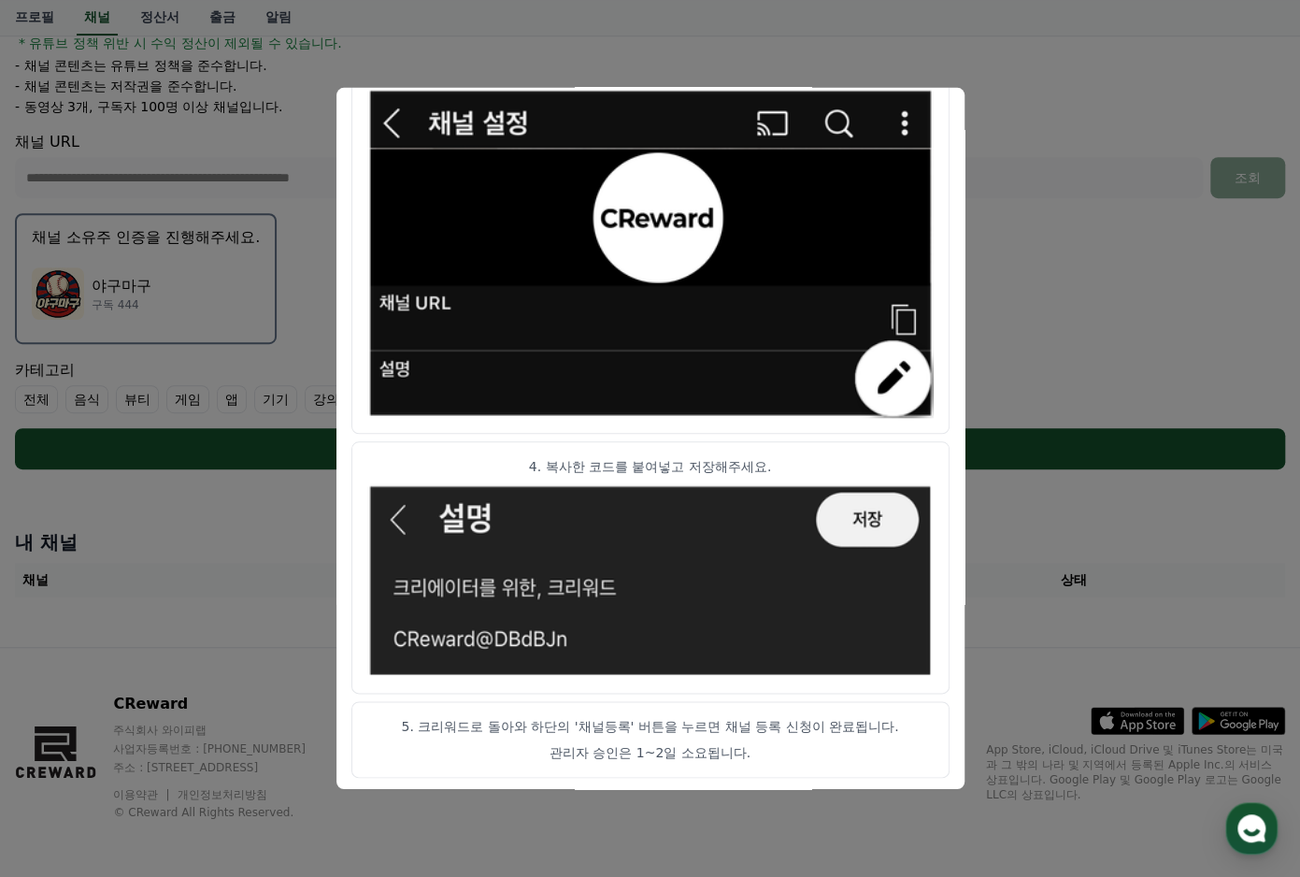
drag, startPoint x: 812, startPoint y: 176, endPoint x: 746, endPoint y: 252, distance: 101.4
click at [811, 177] on img "modal" at bounding box center [650, 252] width 566 height 329
click at [670, 745] on p "관리자 승인은 1~2일 소요됩니다." at bounding box center [650, 752] width 566 height 19
click at [938, 102] on article "3. 채널 설정 - '설명'란 클릭" at bounding box center [650, 239] width 598 height 387
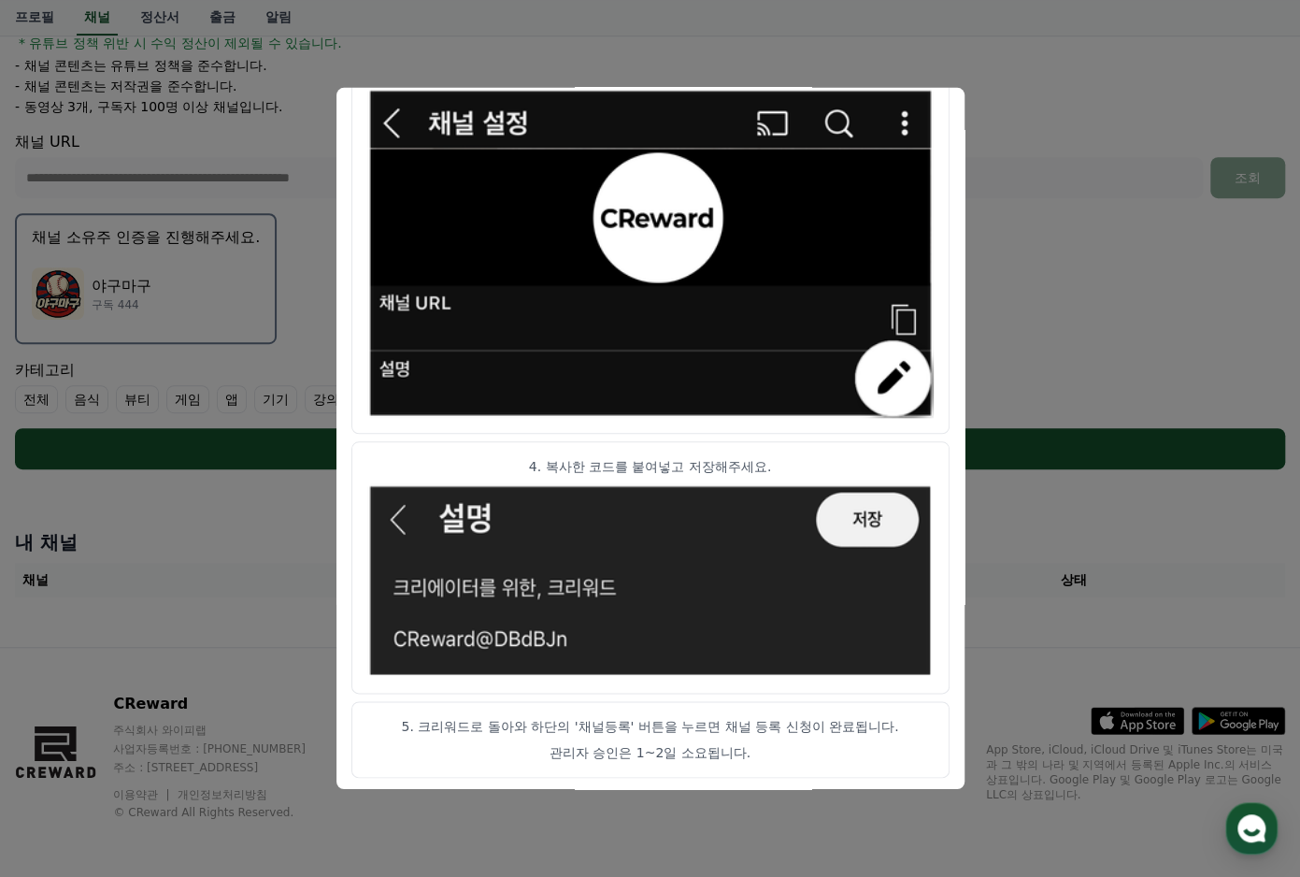
drag, startPoint x: 938, startPoint y: 102, endPoint x: 809, endPoint y: 109, distance: 129.2
click at [809, 109] on img "modal" at bounding box center [650, 252] width 566 height 329
click at [1081, 195] on button "close modal" at bounding box center [650, 438] width 1300 height 877
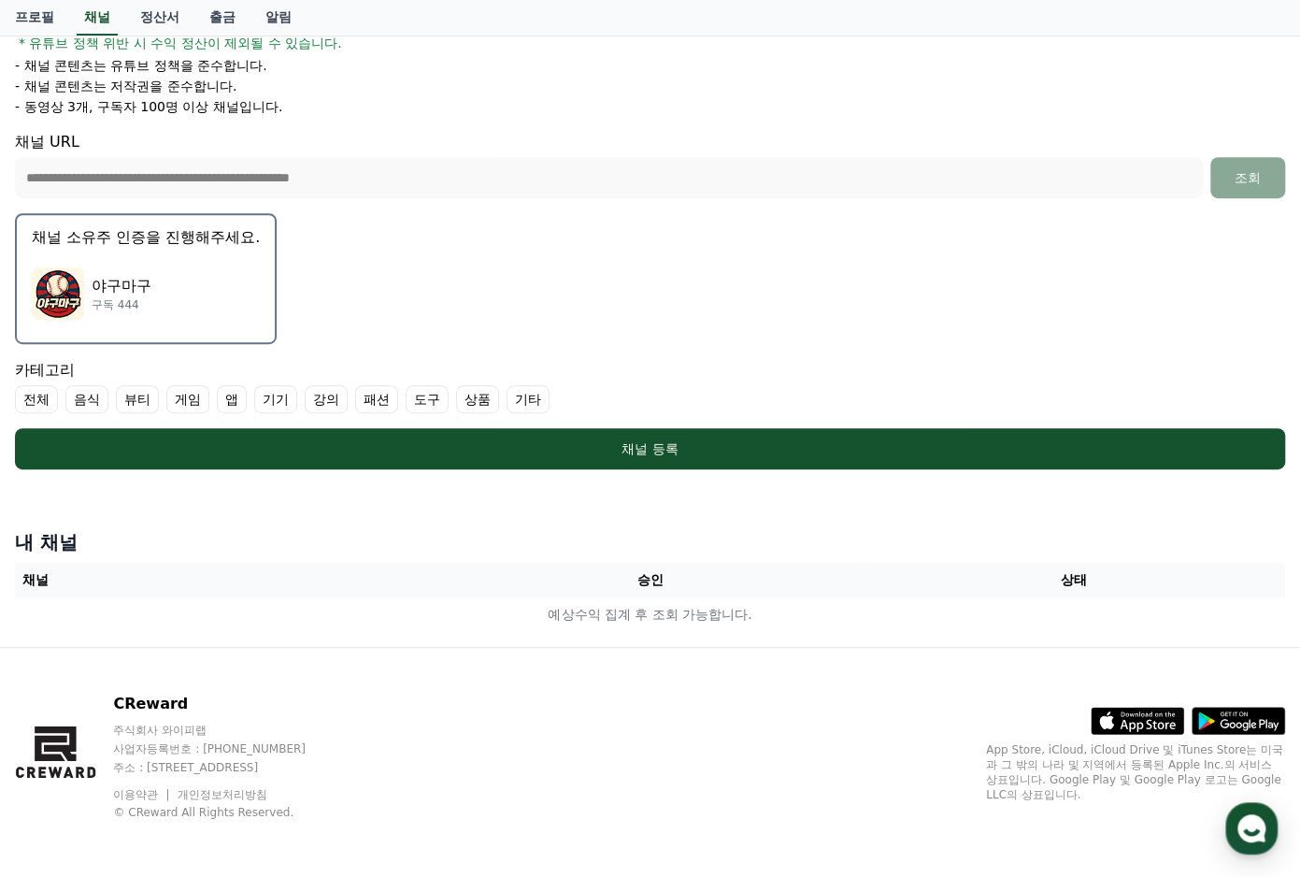
click at [151, 312] on div "야구마구 구독 444" at bounding box center [146, 293] width 228 height 75
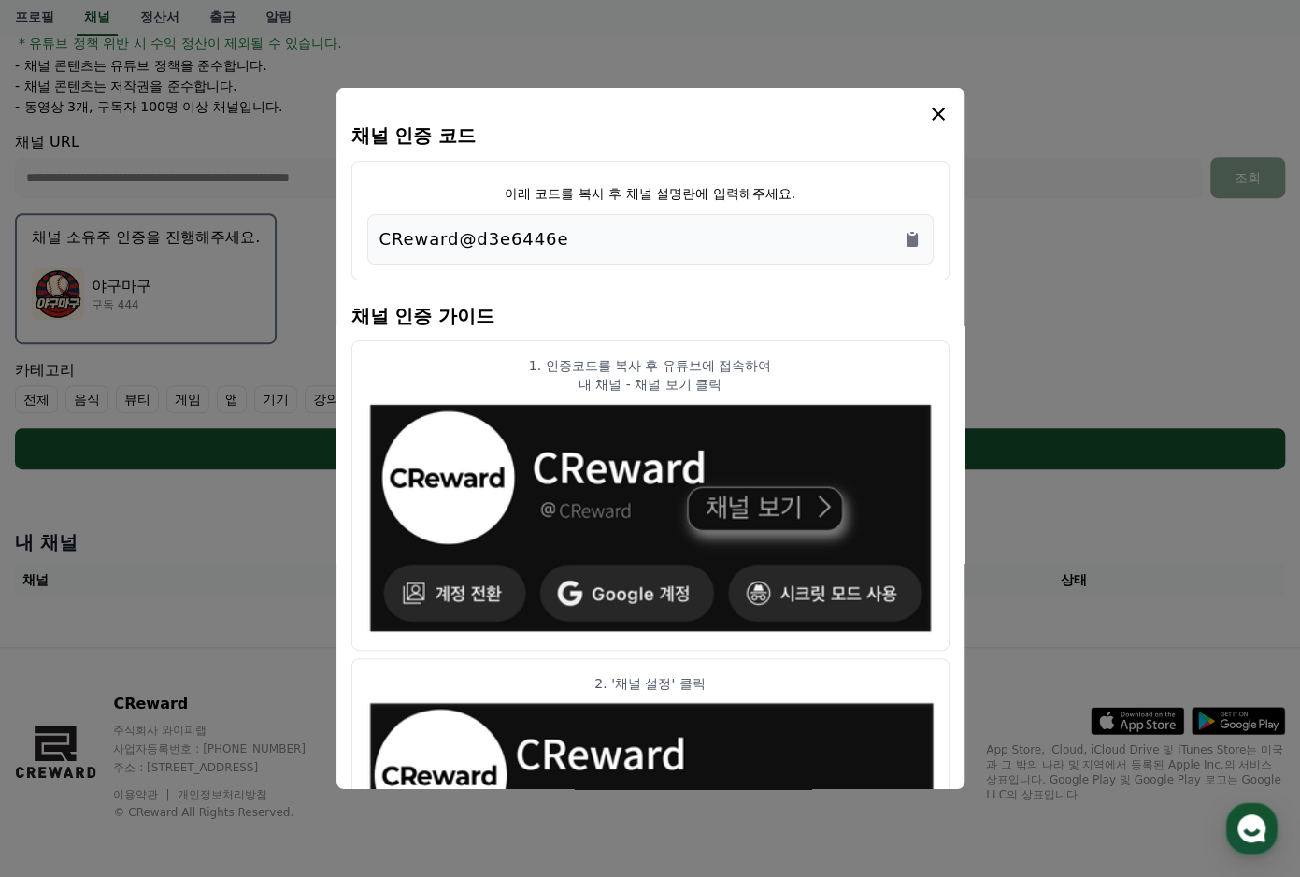
click at [933, 117] on icon "modal" at bounding box center [938, 114] width 22 height 22
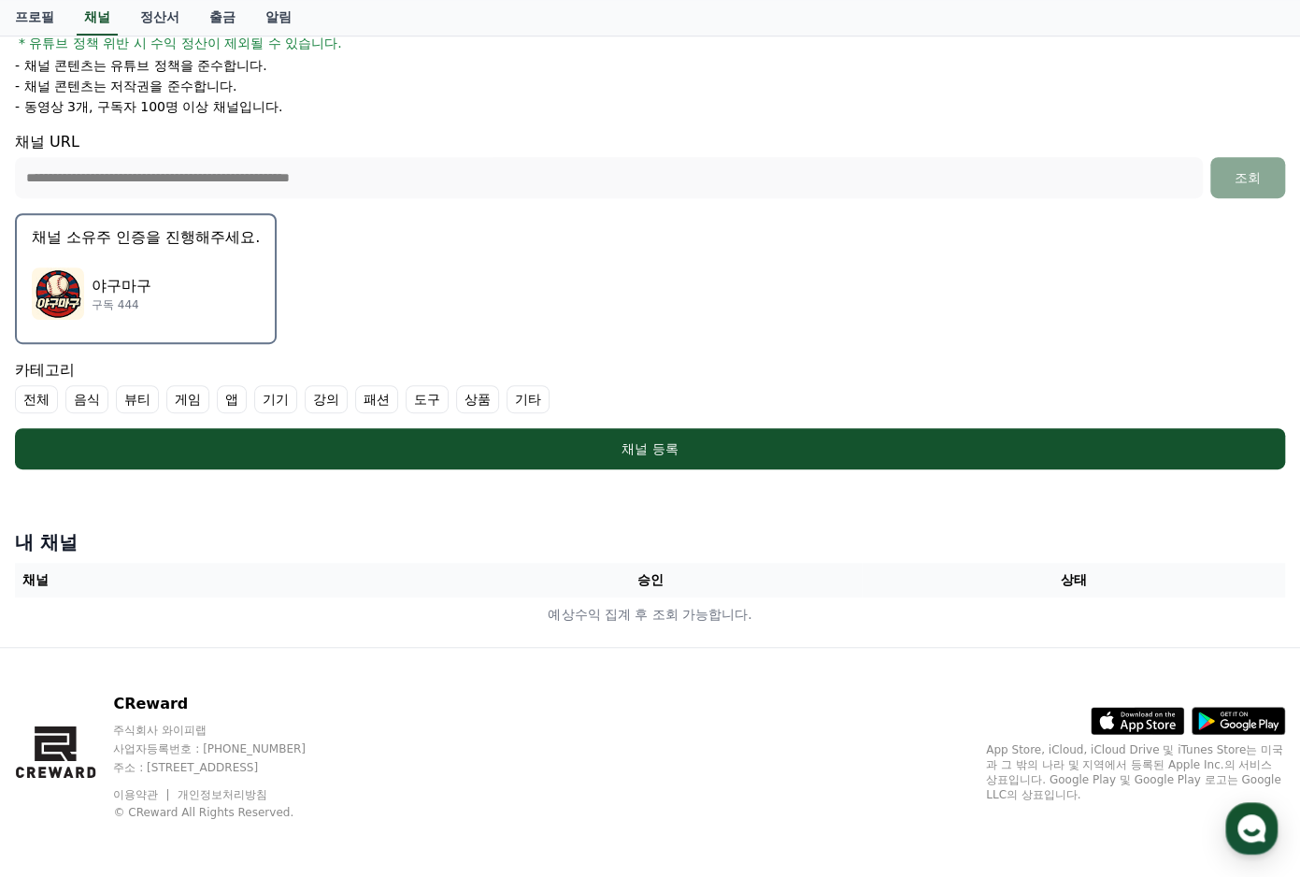
click at [181, 256] on div "야구마구 구독 444" at bounding box center [146, 293] width 228 height 75
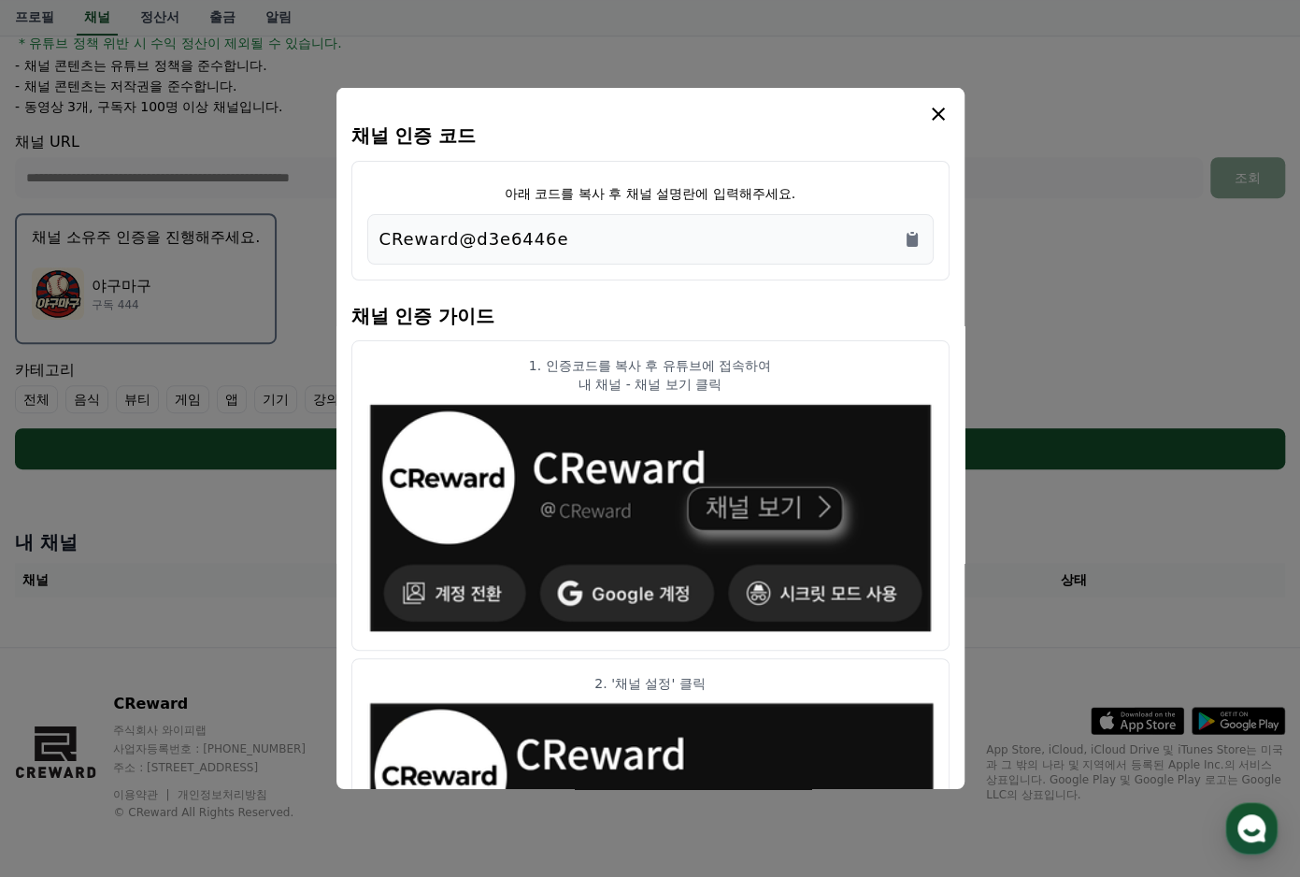
click at [946, 113] on icon "modal" at bounding box center [938, 114] width 22 height 22
click at [206, 291] on div "야구마구 구독 444" at bounding box center [146, 293] width 228 height 75
click at [945, 105] on icon "modal" at bounding box center [938, 114] width 22 height 22
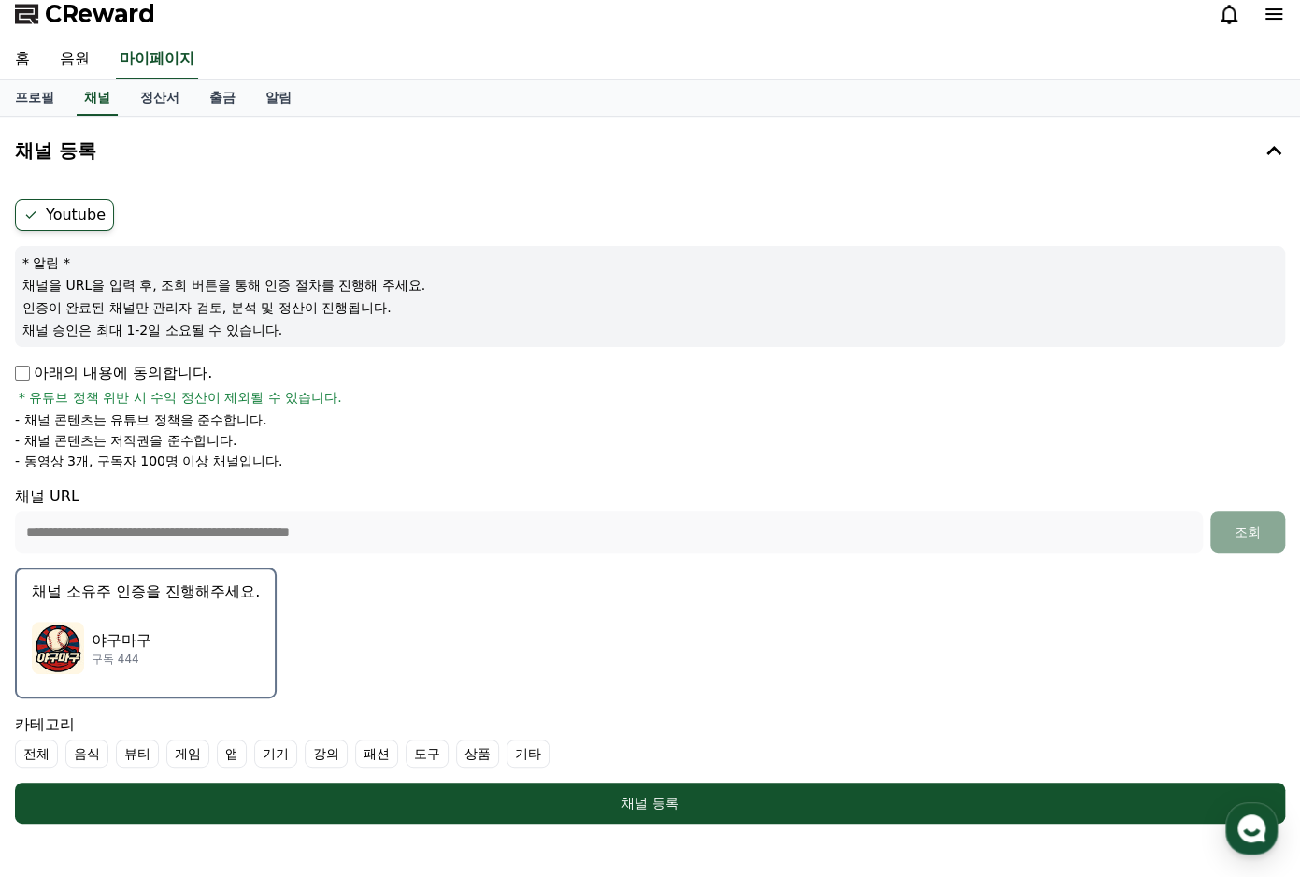
scroll to position [0, 0]
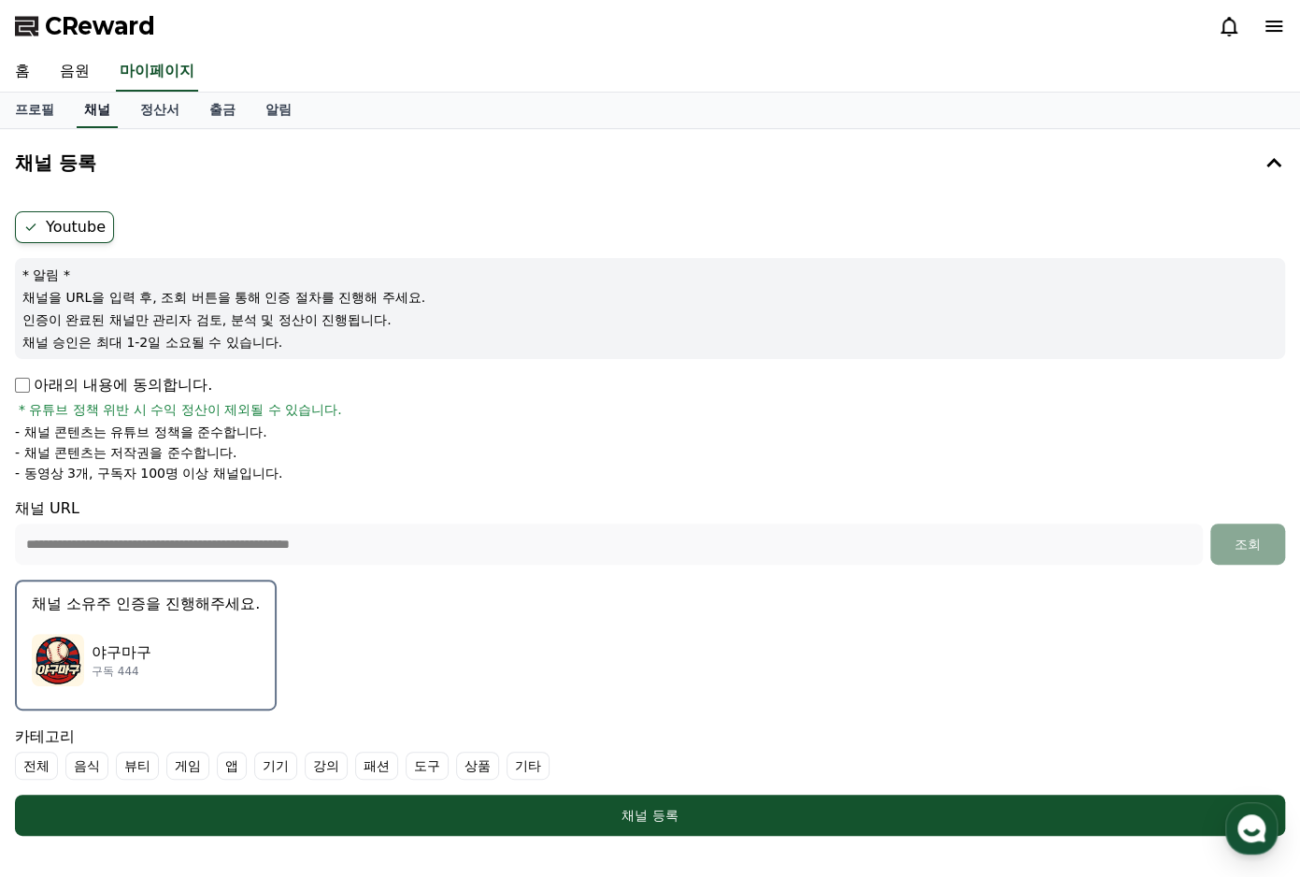
click at [103, 115] on link "채널" at bounding box center [97, 111] width 41 height 36
click at [30, 112] on link "프로필" at bounding box center [34, 111] width 69 height 36
select select "**********"
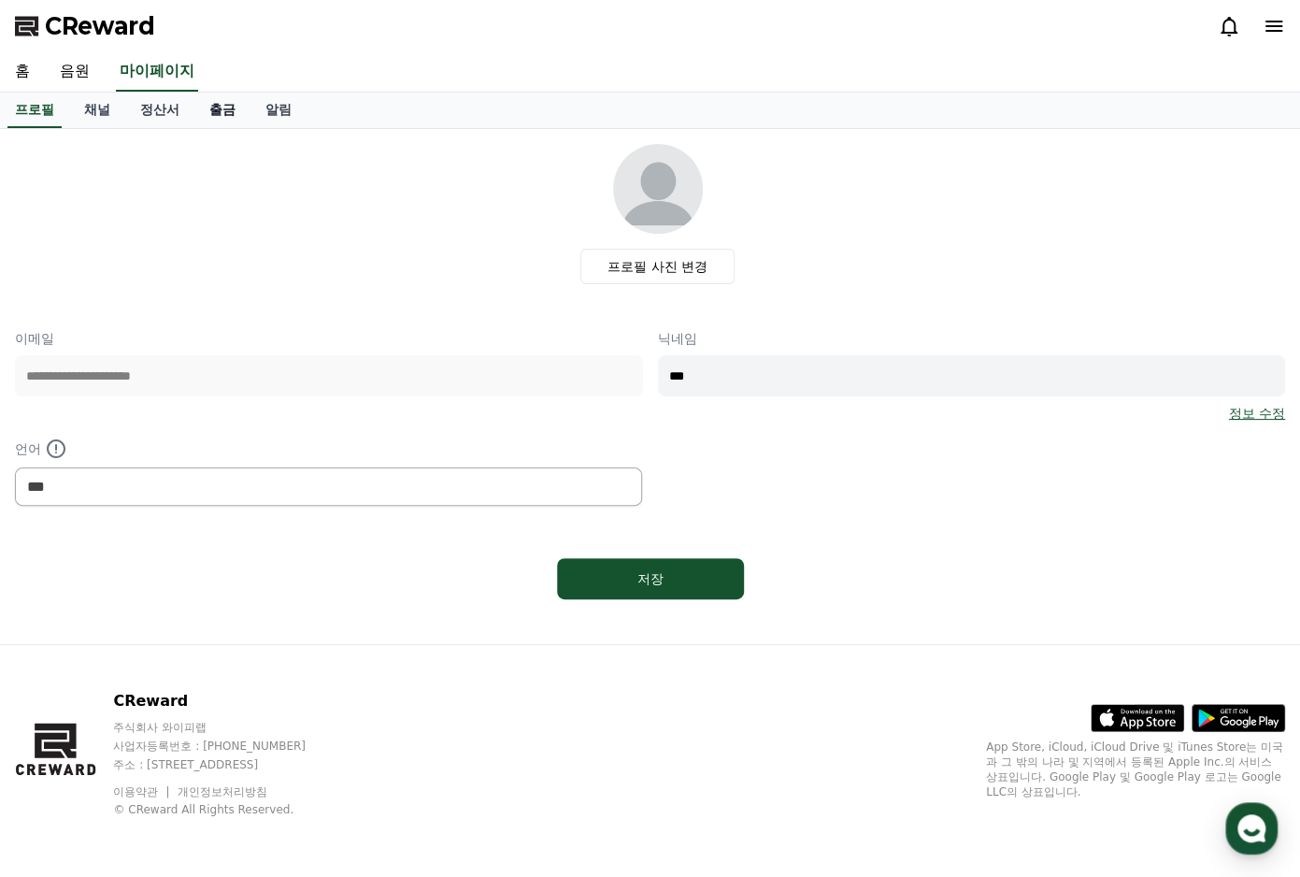
click at [220, 109] on link "출금" at bounding box center [222, 111] width 56 height 36
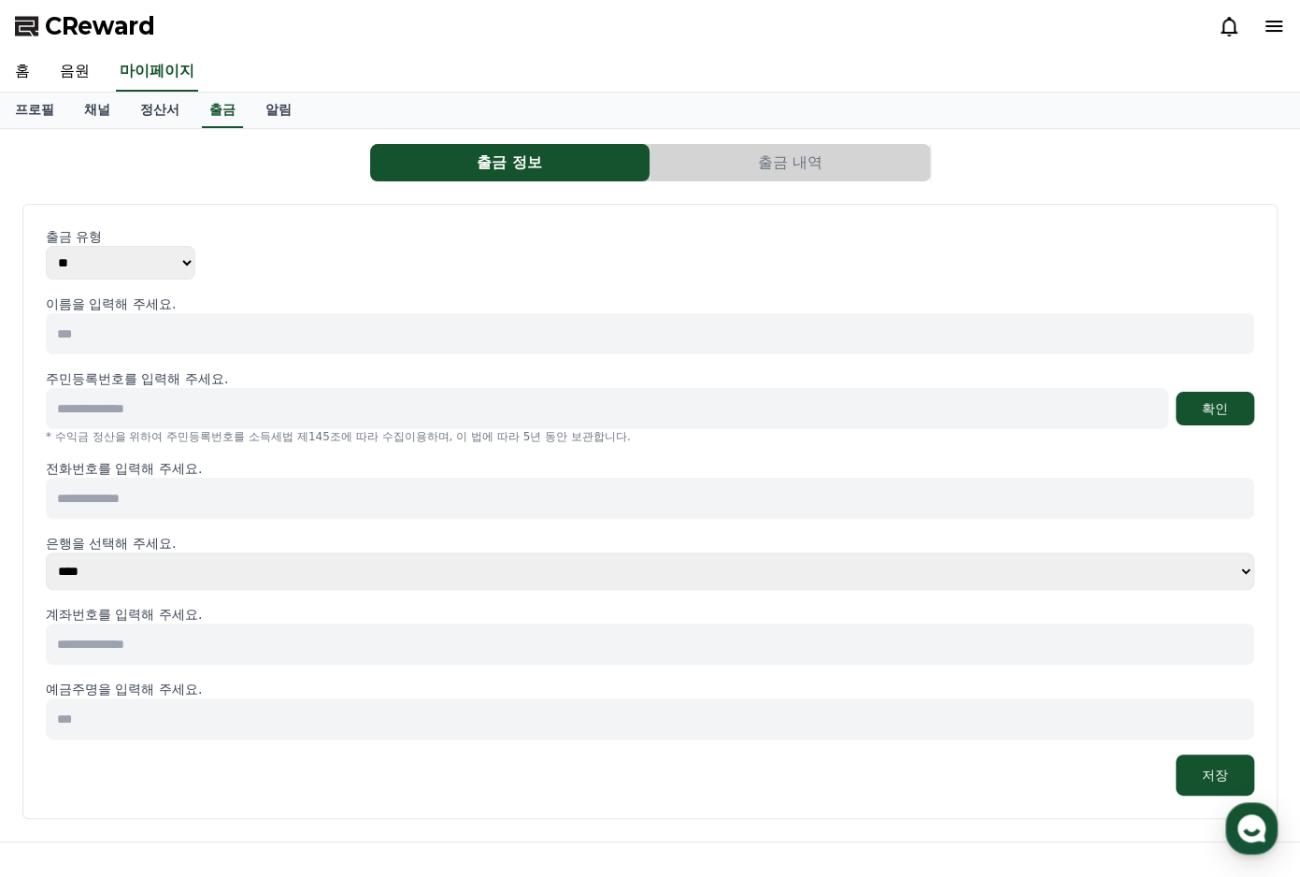
click at [160, 285] on div "출금 유형 ** *** 이름을 입력해 주세요. 주민등록번호를 입력해 주세요. 확인 * 수익금 정산을 위하여 주민등록번호를 소득세법 제145조에…" at bounding box center [650, 511] width 1208 height 568
click at [166, 259] on select "** ***" at bounding box center [121, 263] width 150 height 34
click at [357, 244] on div "출금 유형 ** ***" at bounding box center [650, 253] width 1208 height 52
